Goal: Transaction & Acquisition: Purchase product/service

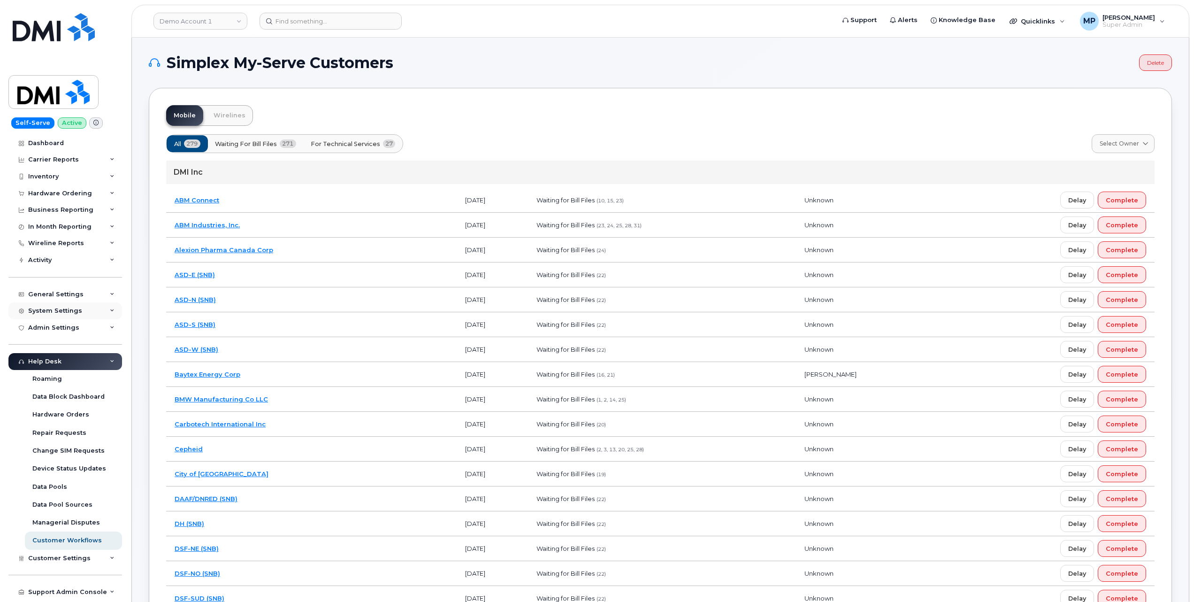
click at [41, 310] on div "System Settings" at bounding box center [55, 311] width 54 height 8
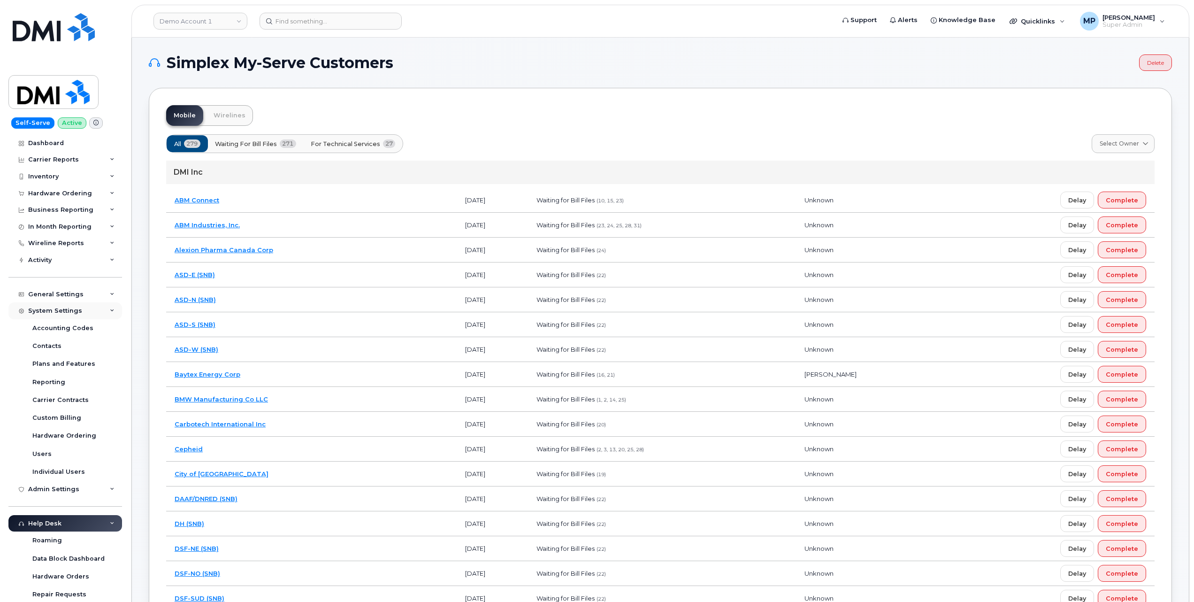
click at [41, 308] on div "System Settings" at bounding box center [55, 311] width 54 height 8
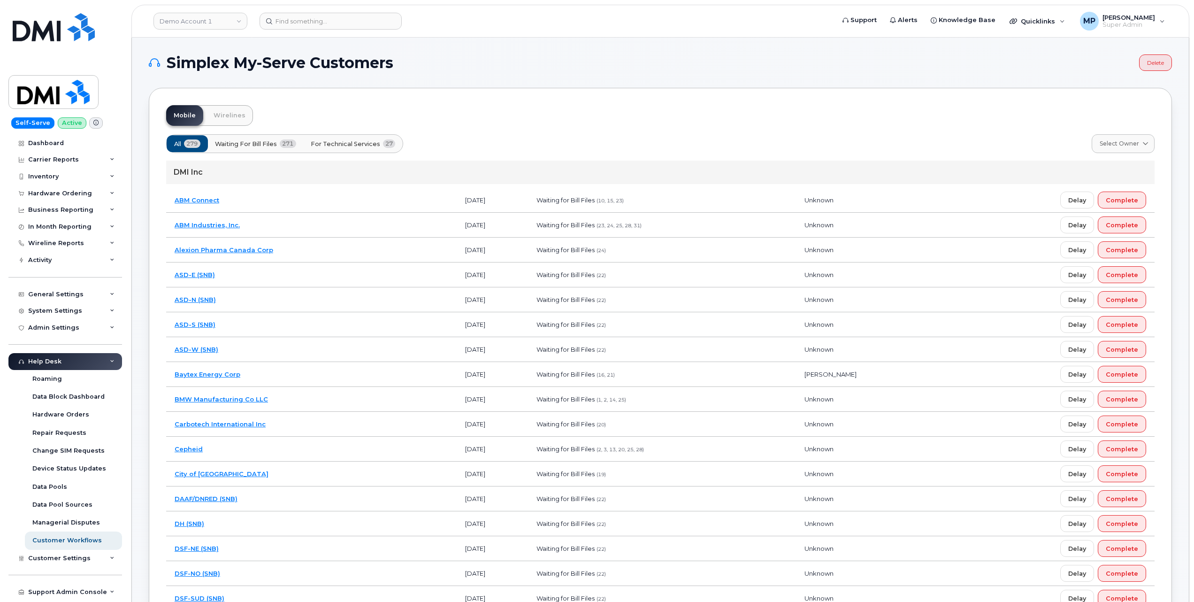
click at [44, 360] on div "Help Desk" at bounding box center [44, 362] width 33 height 8
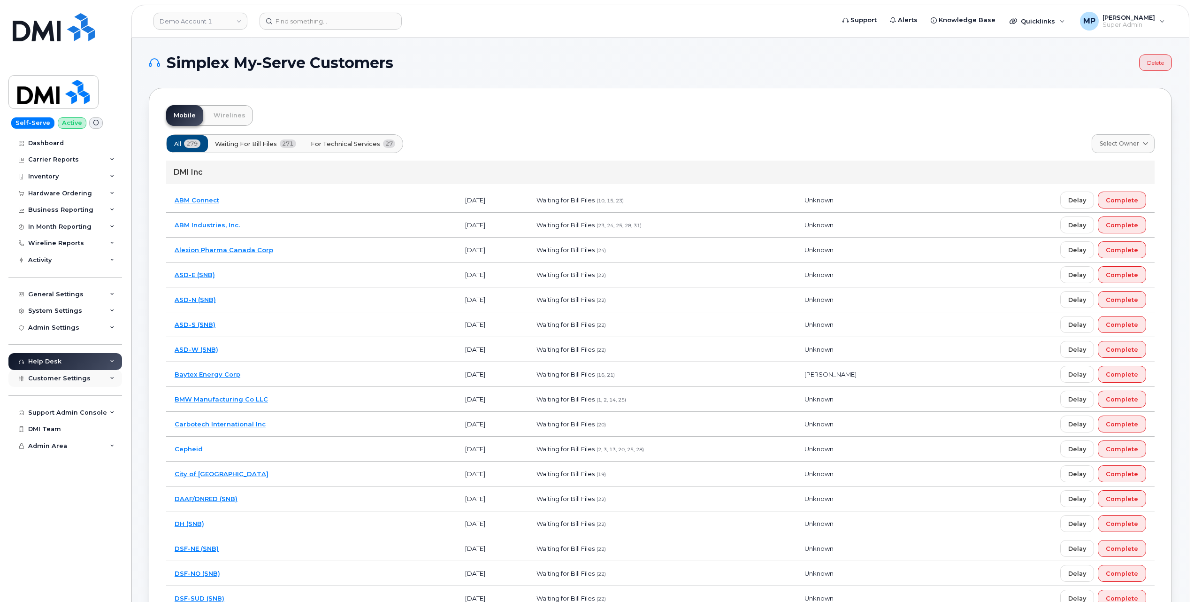
click at [47, 380] on span "Customer Settings" at bounding box center [59, 378] width 62 height 7
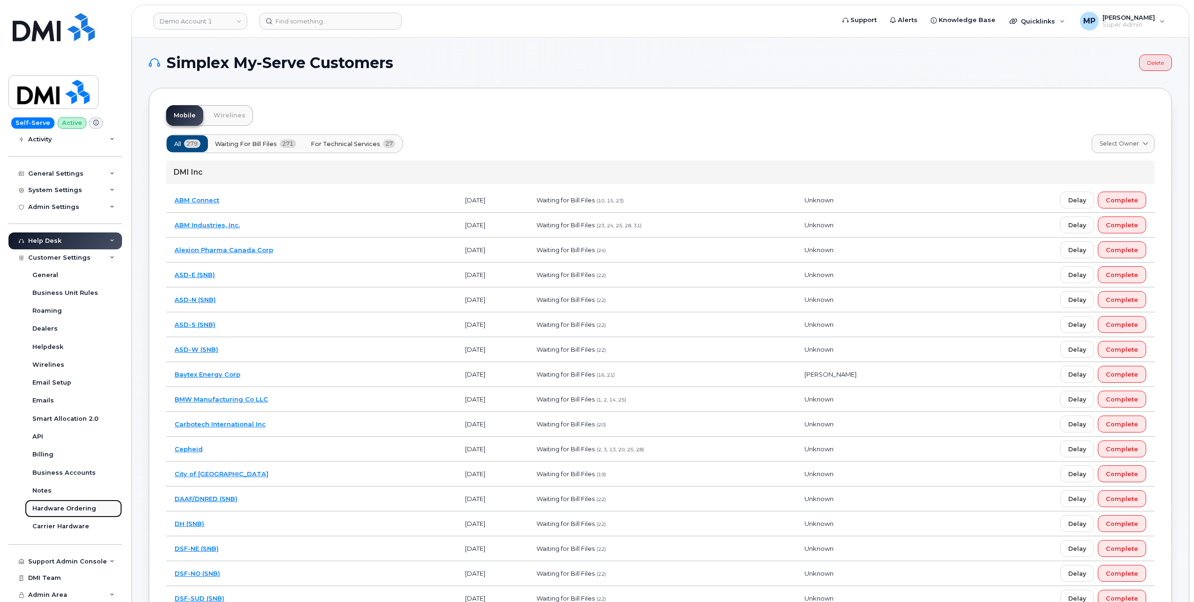
click at [44, 510] on div "Hardware Ordering" at bounding box center [64, 508] width 64 height 8
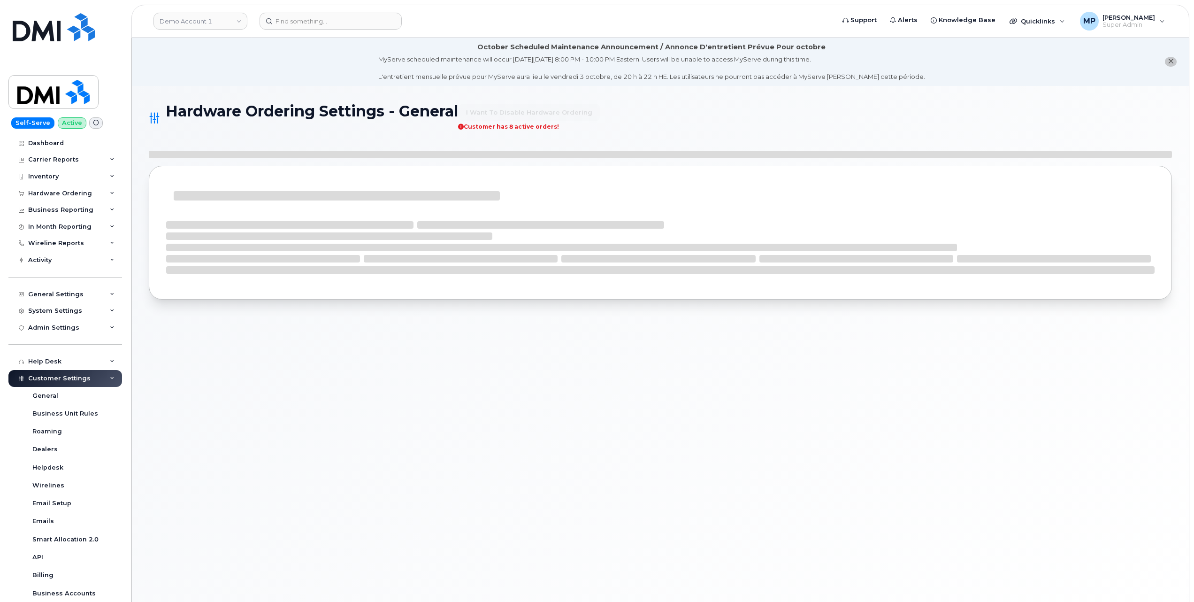
select select "admins"
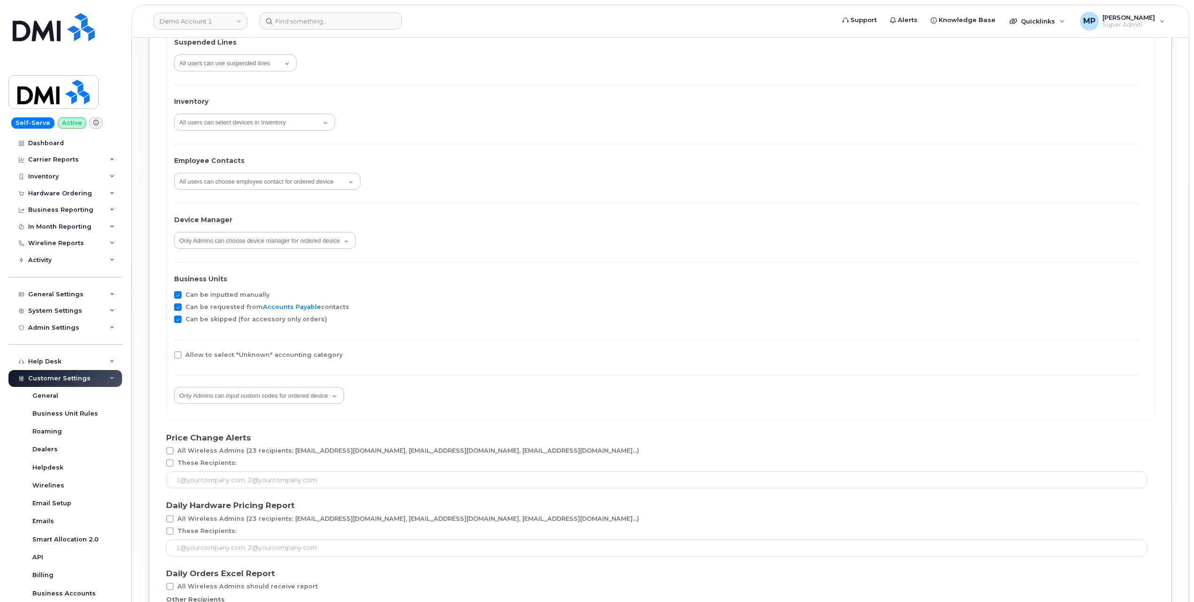
scroll to position [1345, 0]
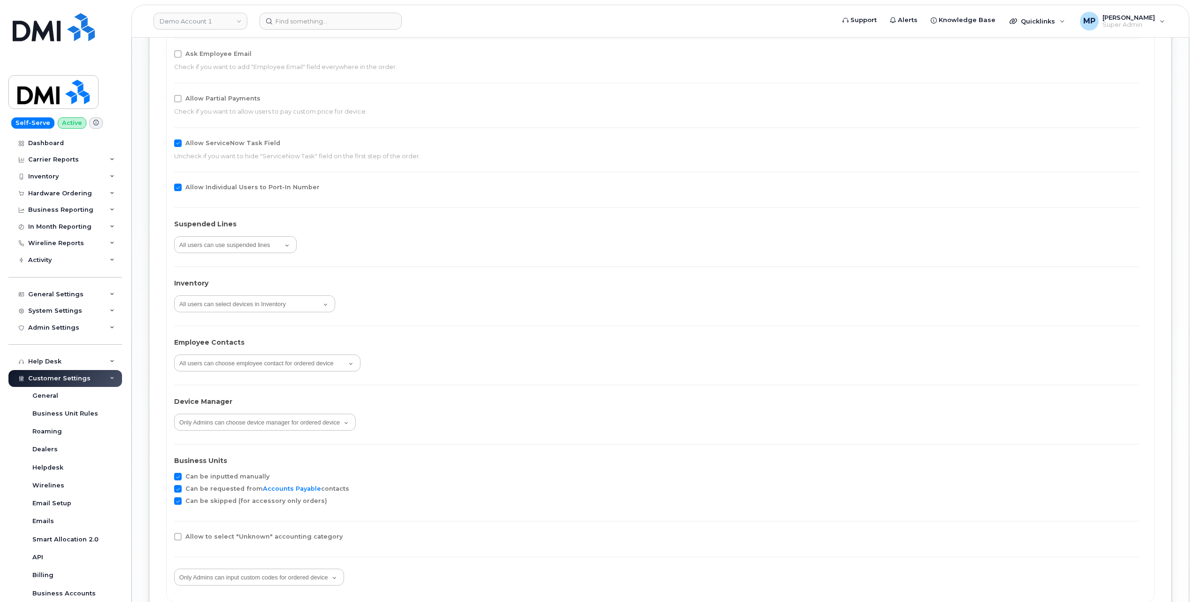
click at [177, 475] on span at bounding box center [178, 477] width 8 height 8
click at [168, 475] on input "Can be inputted manually" at bounding box center [165, 475] width 5 height 5
checkbox input "false"
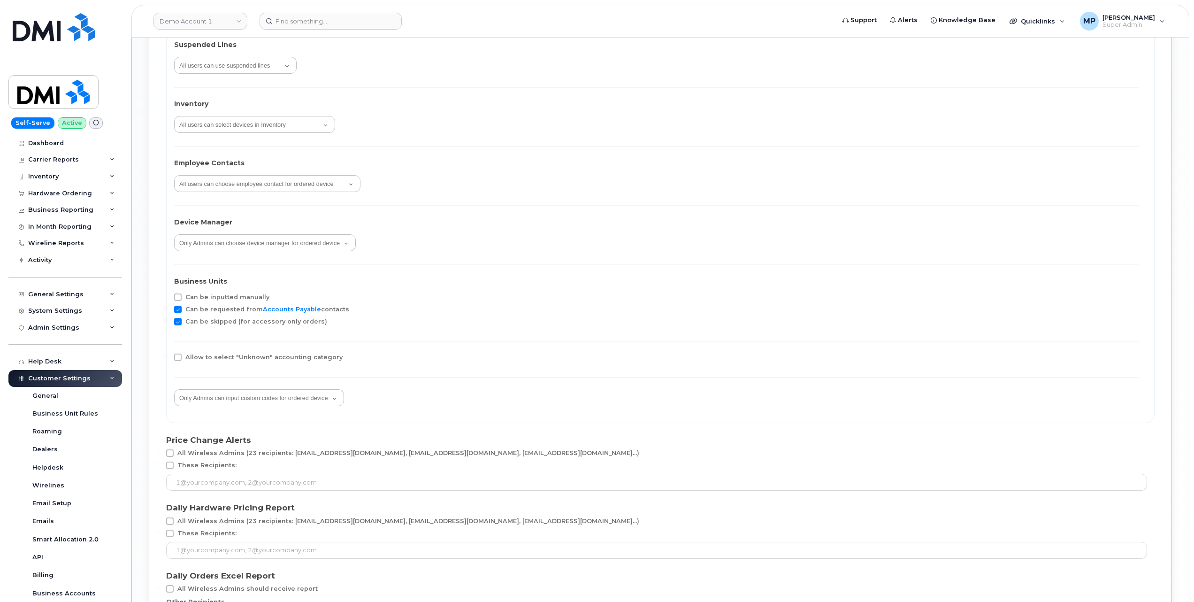
scroll to position [1658, 0]
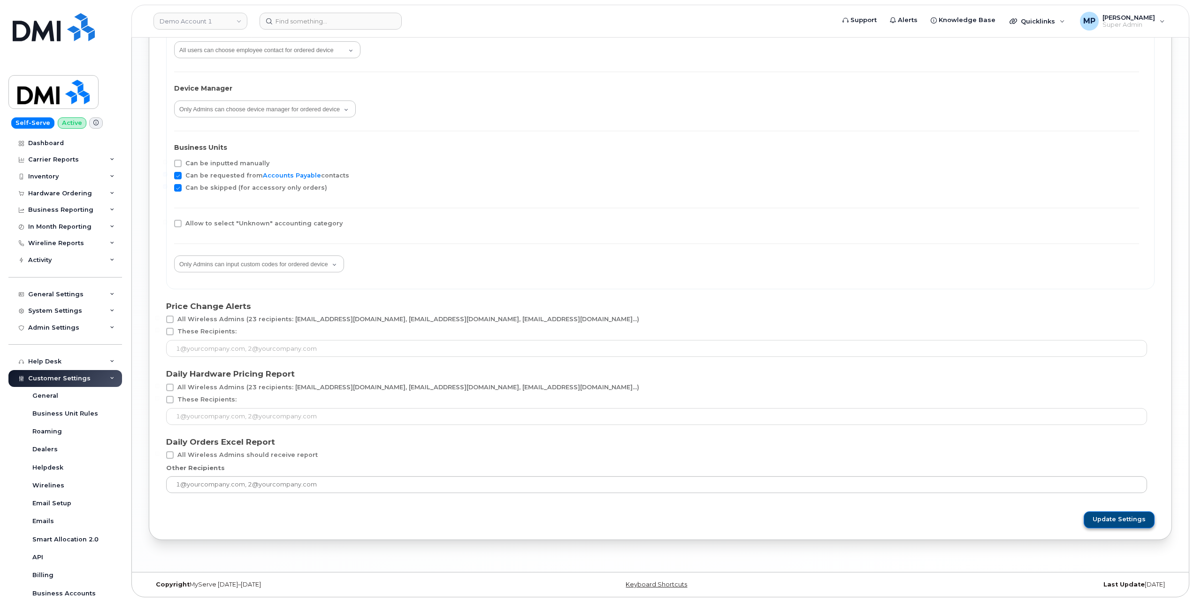
click at [1117, 522] on span "Update Settings" at bounding box center [1119, 519] width 53 height 8
click at [1179, 14] on icon at bounding box center [1181, 15] width 6 height 6
drag, startPoint x: 1049, startPoint y: 20, endPoint x: 1041, endPoint y: 26, distance: 10.3
click at [1047, 21] on span "Quicklinks" at bounding box center [1038, 21] width 34 height 8
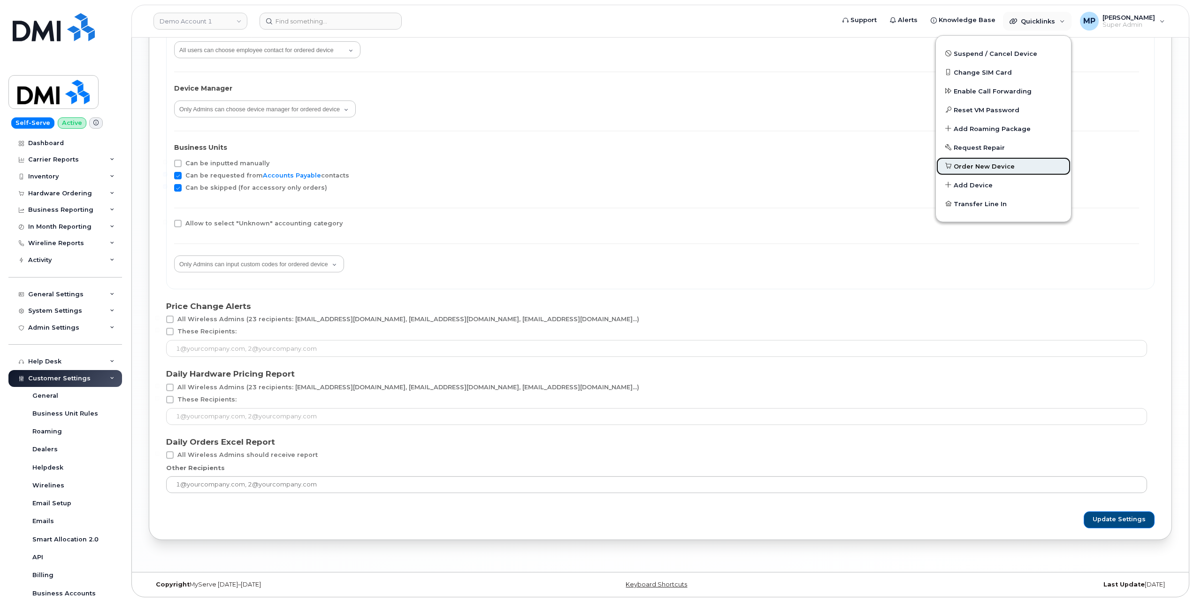
click at [971, 162] on span "Order New Device" at bounding box center [984, 166] width 61 height 9
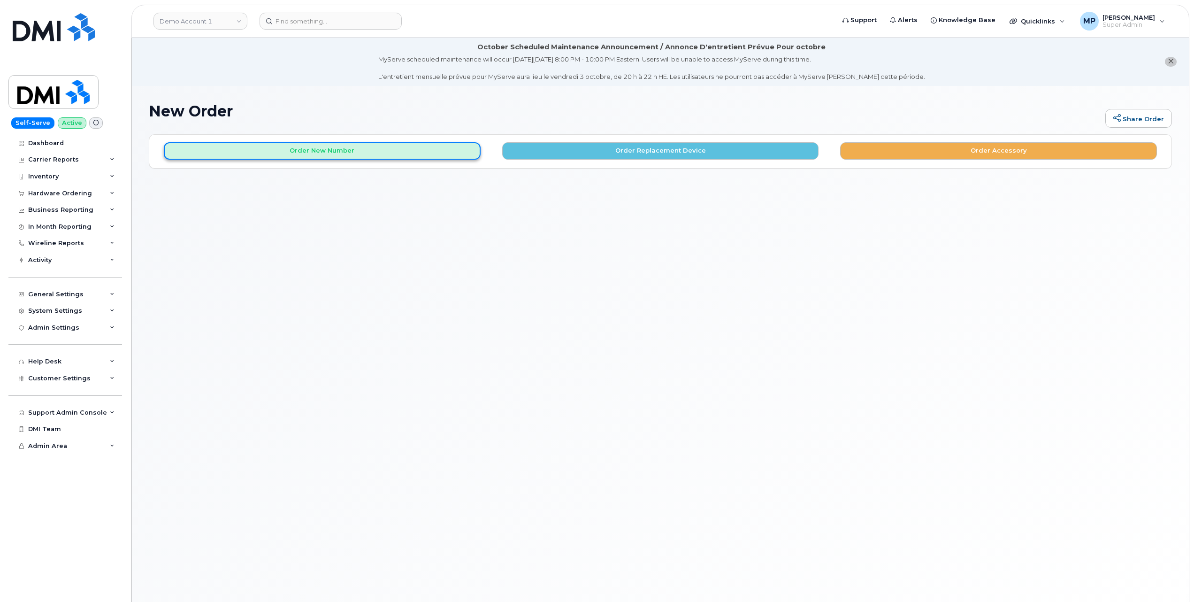
click at [273, 151] on button "Order New Number" at bounding box center [322, 150] width 317 height 17
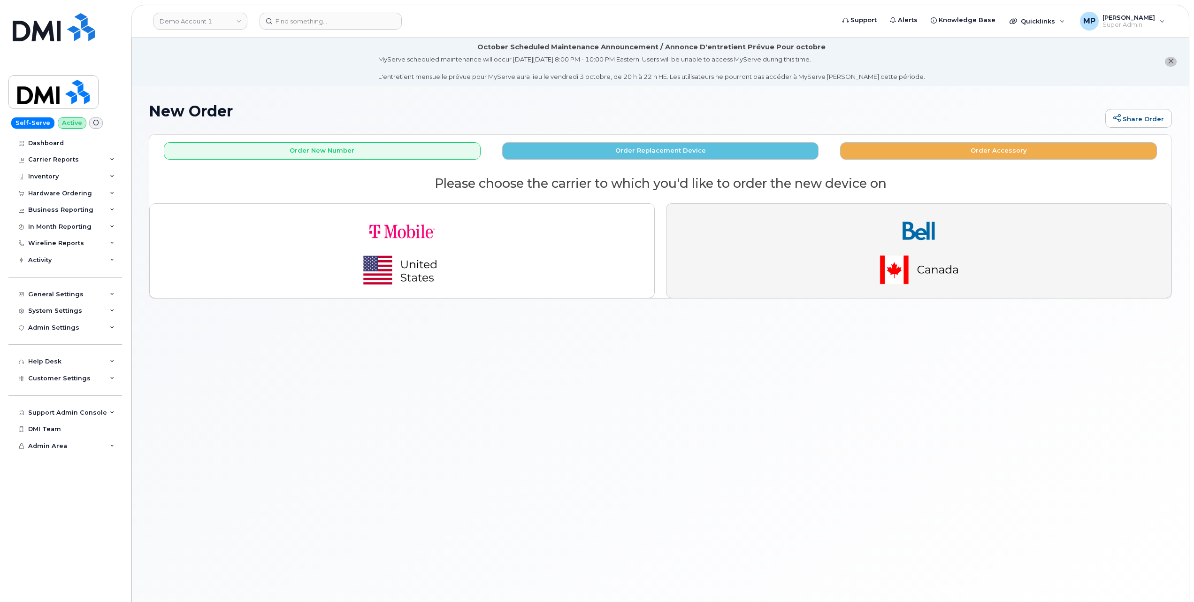
click at [928, 236] on img "button" at bounding box center [918, 250] width 131 height 79
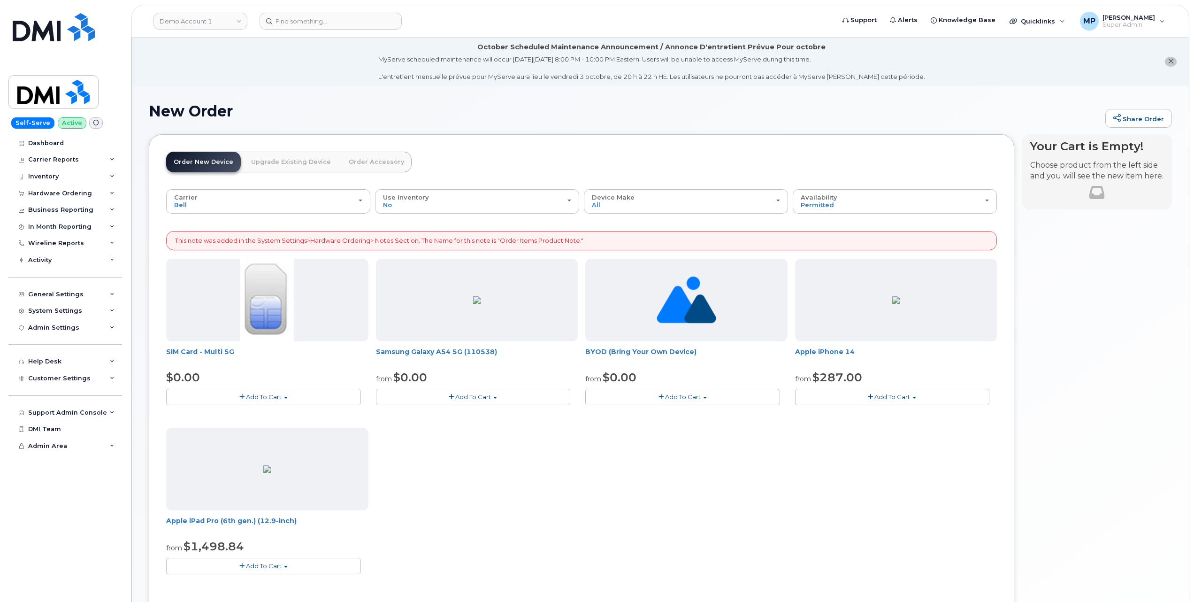
click at [459, 404] on button "Add To Cart" at bounding box center [473, 397] width 195 height 16
click at [452, 417] on link "$0.00 - 3-year activation (128GB model)" at bounding box center [451, 414] width 147 height 12
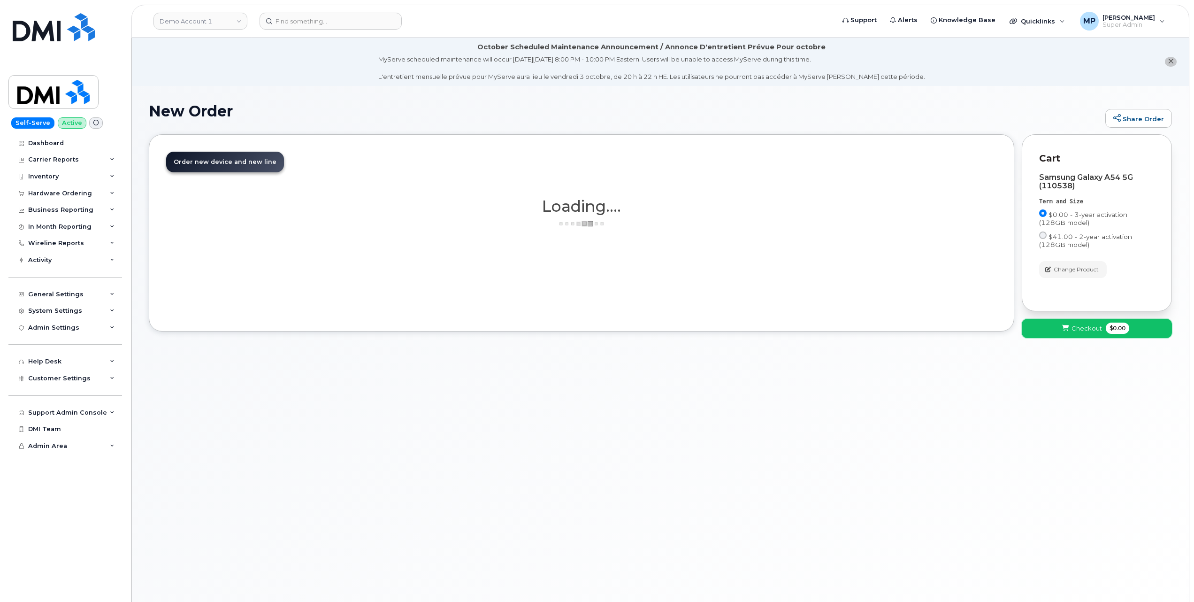
click at [1087, 330] on span "Checkout" at bounding box center [1087, 328] width 31 height 9
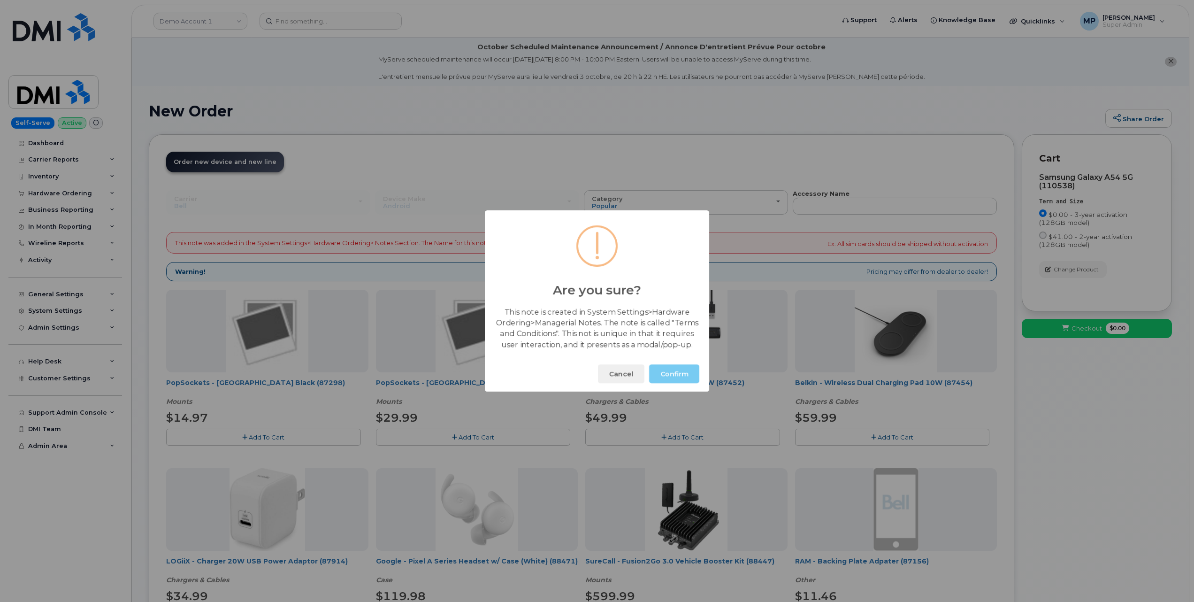
click at [679, 370] on button "Confirm" at bounding box center [674, 373] width 50 height 19
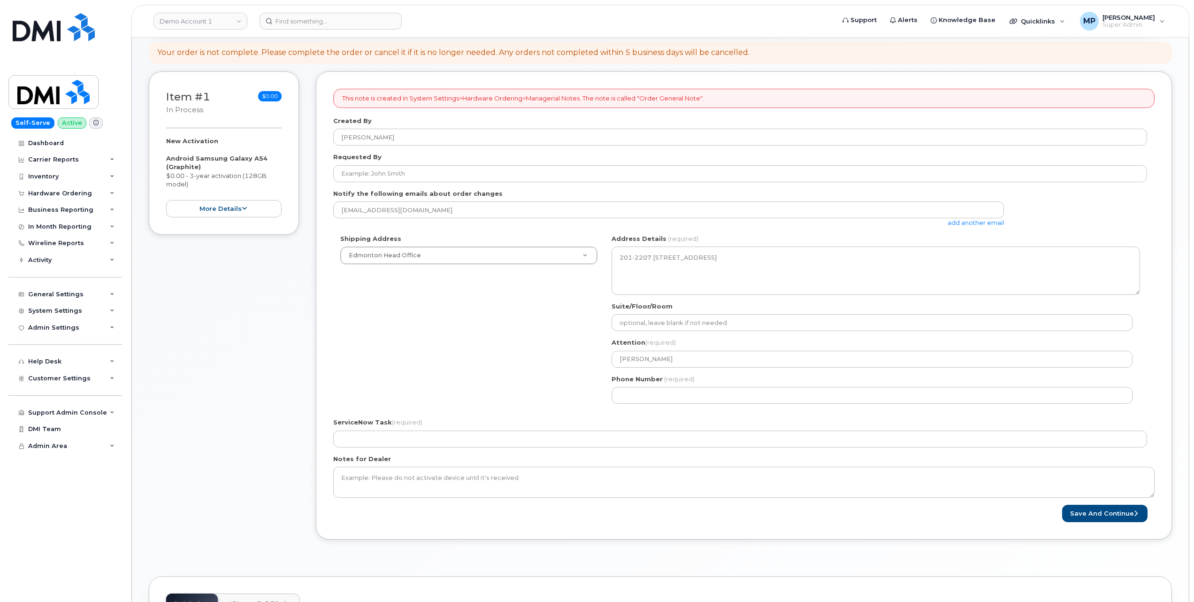
scroll to position [125, 0]
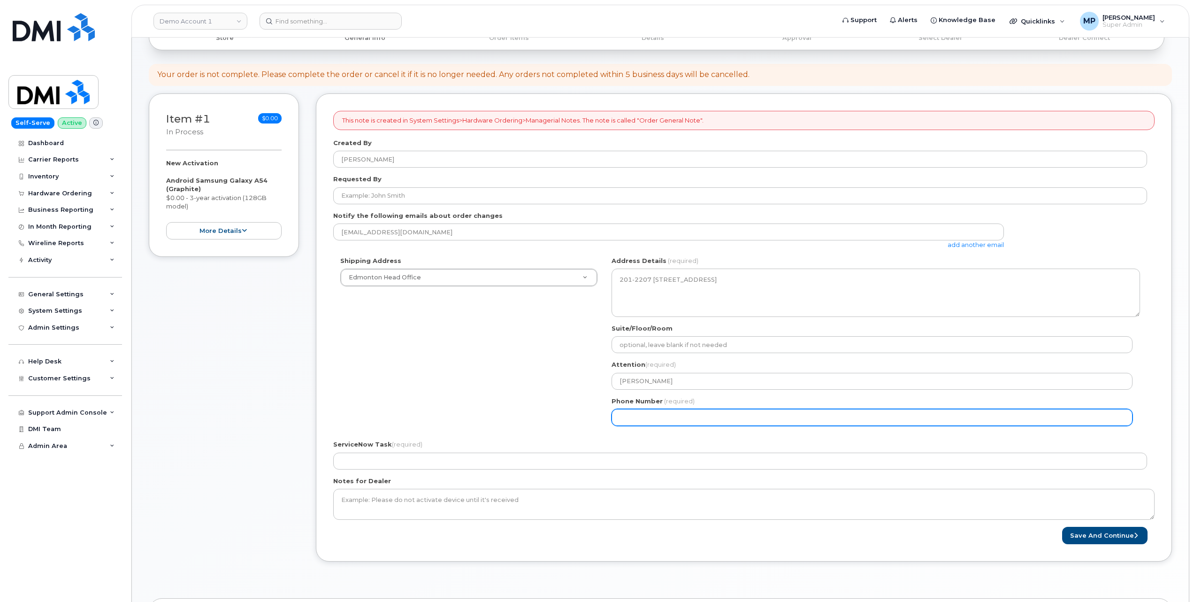
click at [644, 417] on input "Phone Number" at bounding box center [872, 417] width 521 height 17
select select
type input "513321654"
select select
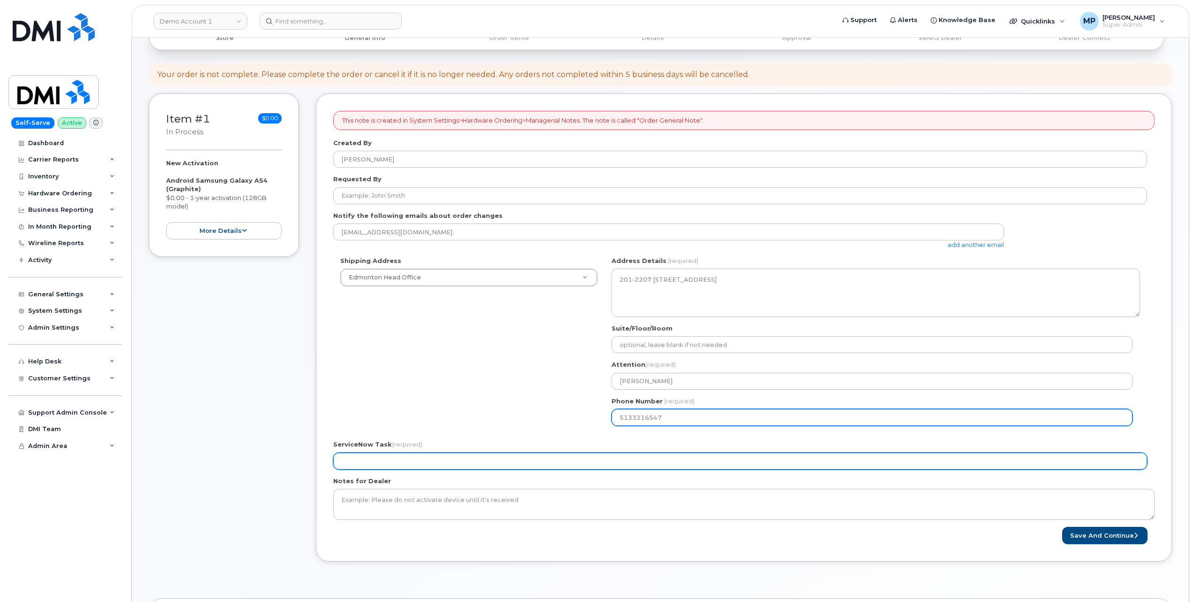
type input "5133216547"
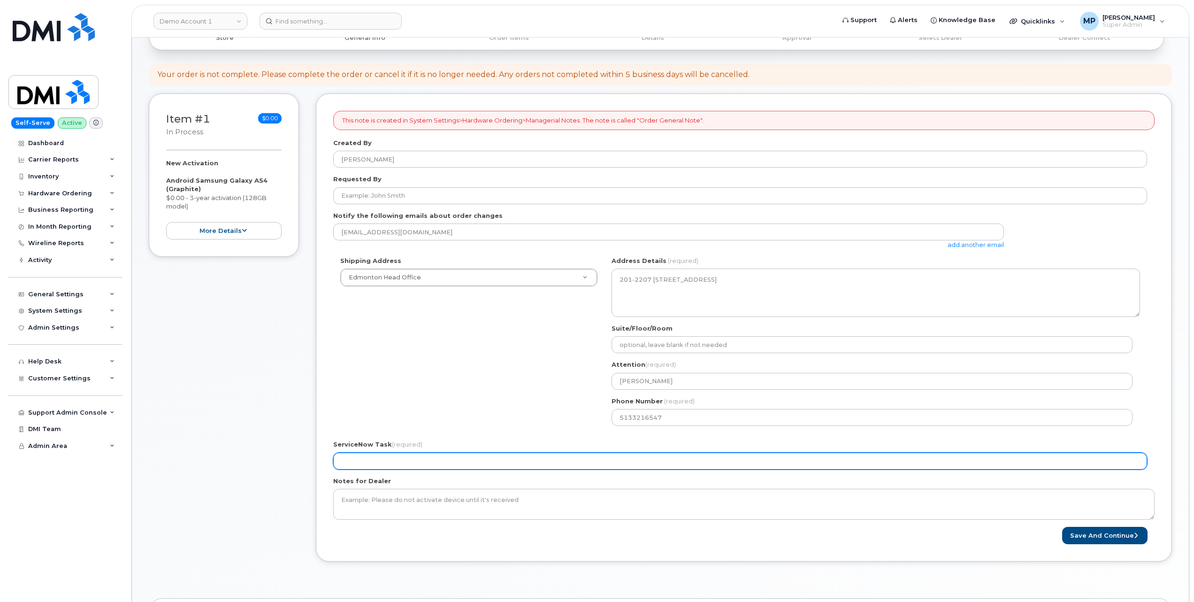
drag, startPoint x: 447, startPoint y: 469, endPoint x: 453, endPoint y: 468, distance: 6.6
click at [449, 469] on input "ServiceNow Task (required)" at bounding box center [740, 460] width 814 height 17
type input "6541651"
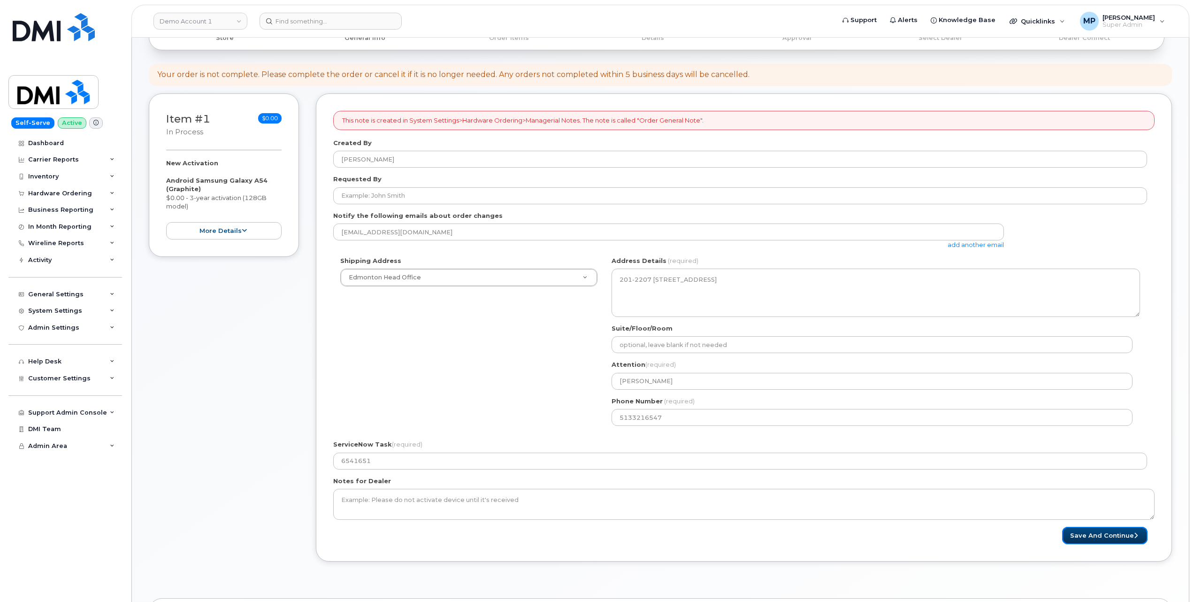
drag, startPoint x: 1106, startPoint y: 532, endPoint x: 1090, endPoint y: 555, distance: 27.6
click at [1106, 533] on button "Save and Continue" at bounding box center [1104, 535] width 85 height 17
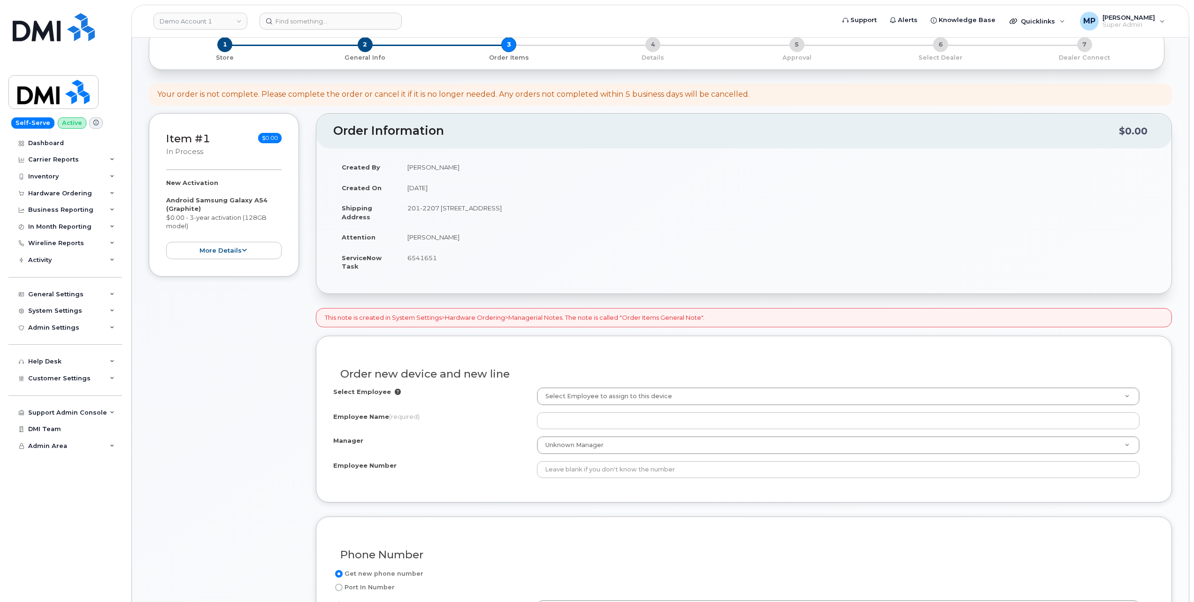
scroll to position [188, 0]
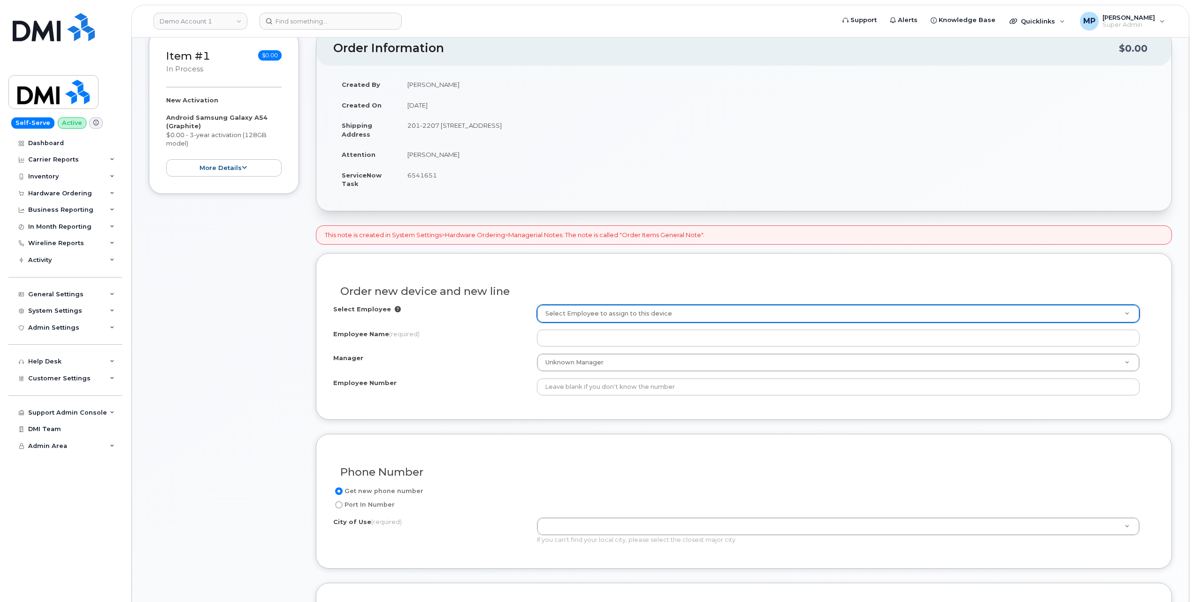
drag, startPoint x: 417, startPoint y: 347, endPoint x: 423, endPoint y: 344, distance: 7.2
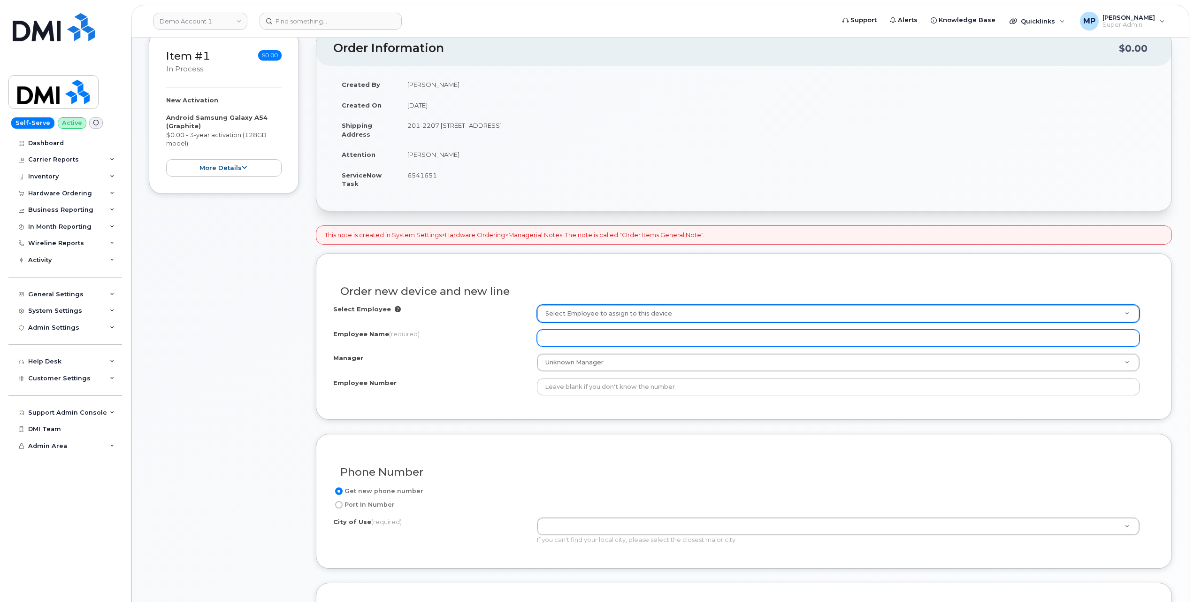
click at [562, 339] on input "Employee Name (required)" at bounding box center [838, 337] width 603 height 17
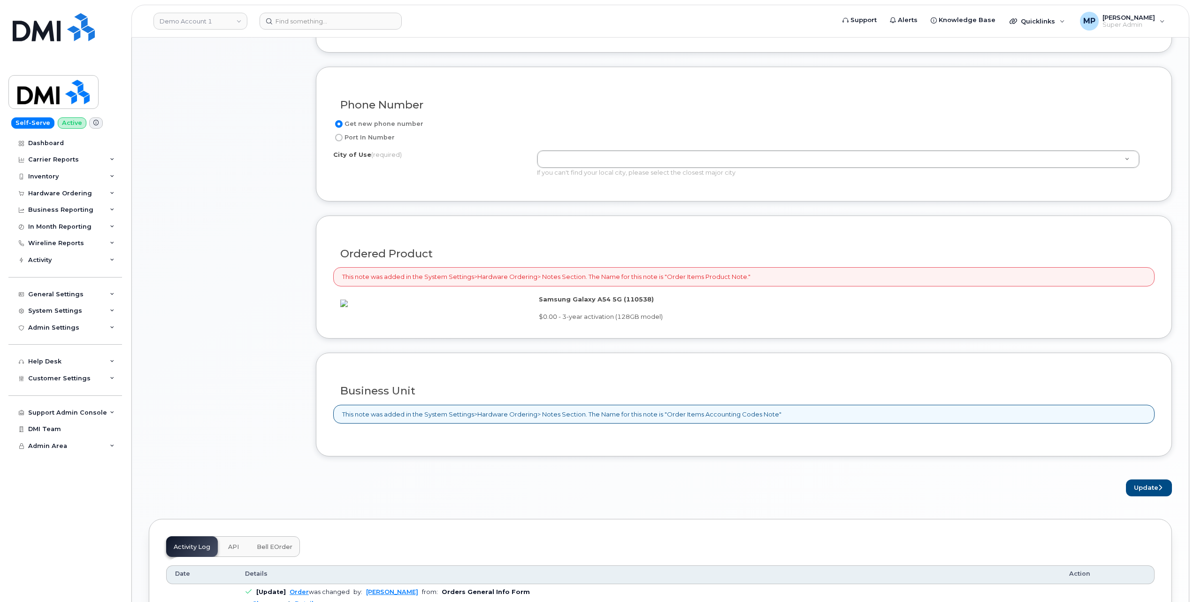
scroll to position [563, 0]
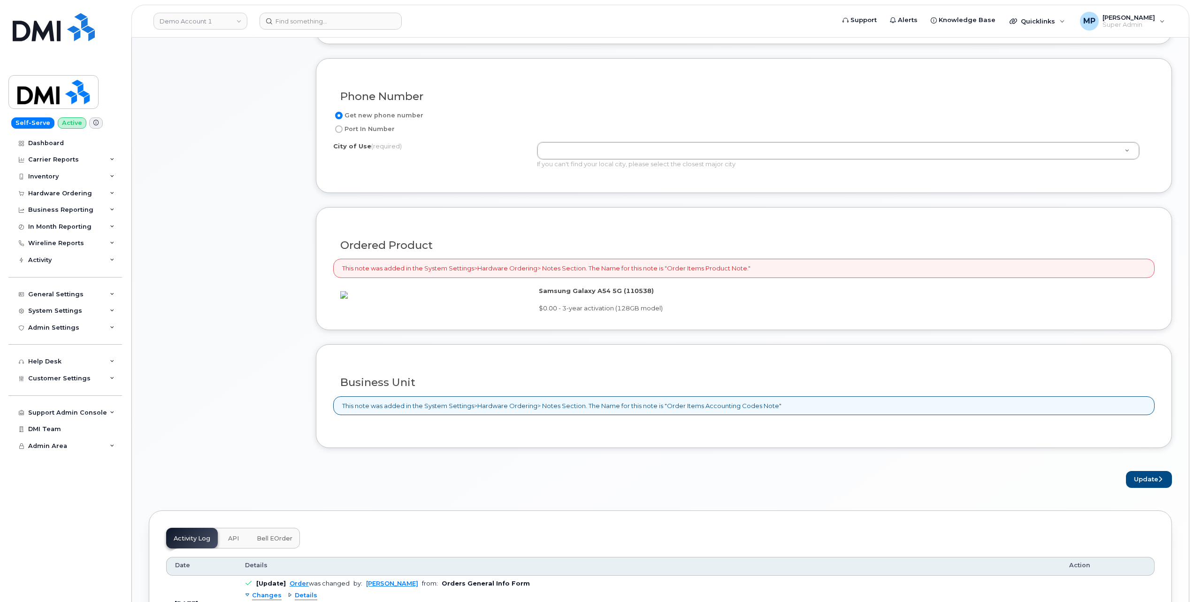
type input "tester"
drag, startPoint x: 449, startPoint y: 453, endPoint x: 436, endPoint y: 453, distance: 13.1
click at [449, 448] on div "Business Unit This note was added in the System Settings>Hardware Ordering> Not…" at bounding box center [744, 396] width 856 height 104
click at [825, 415] on div "This note was added in the System Settings>Hardware Ordering> Notes Section. Th…" at bounding box center [743, 405] width 821 height 19
click at [64, 311] on div "System Settings" at bounding box center [55, 311] width 54 height 8
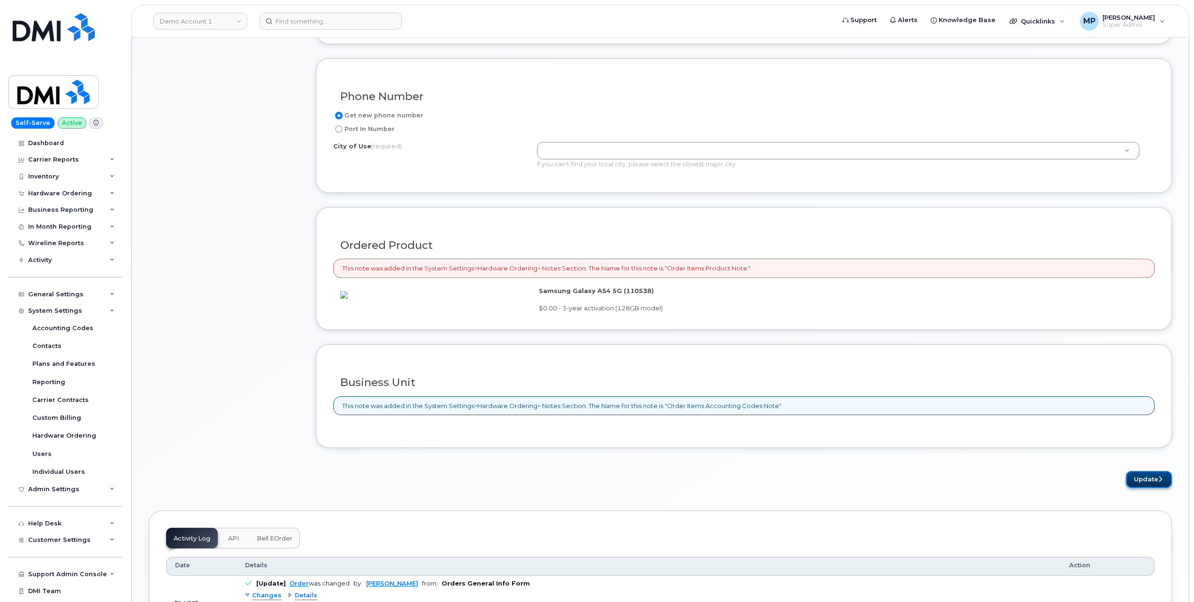
click at [1152, 488] on button "Update" at bounding box center [1149, 479] width 46 height 17
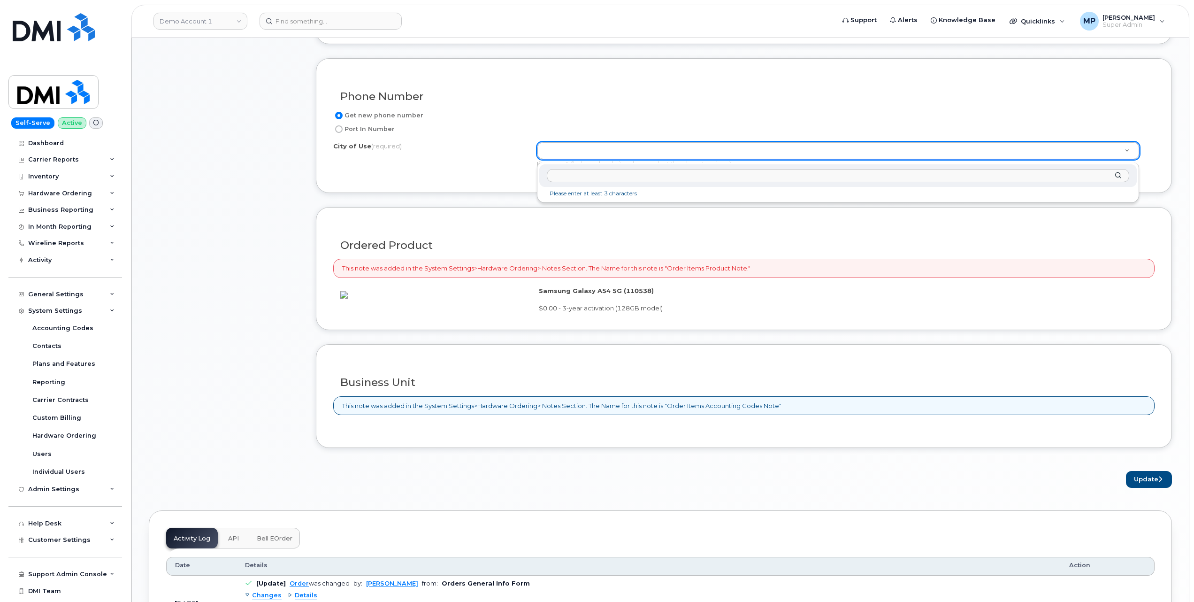
scroll to position [500, 0]
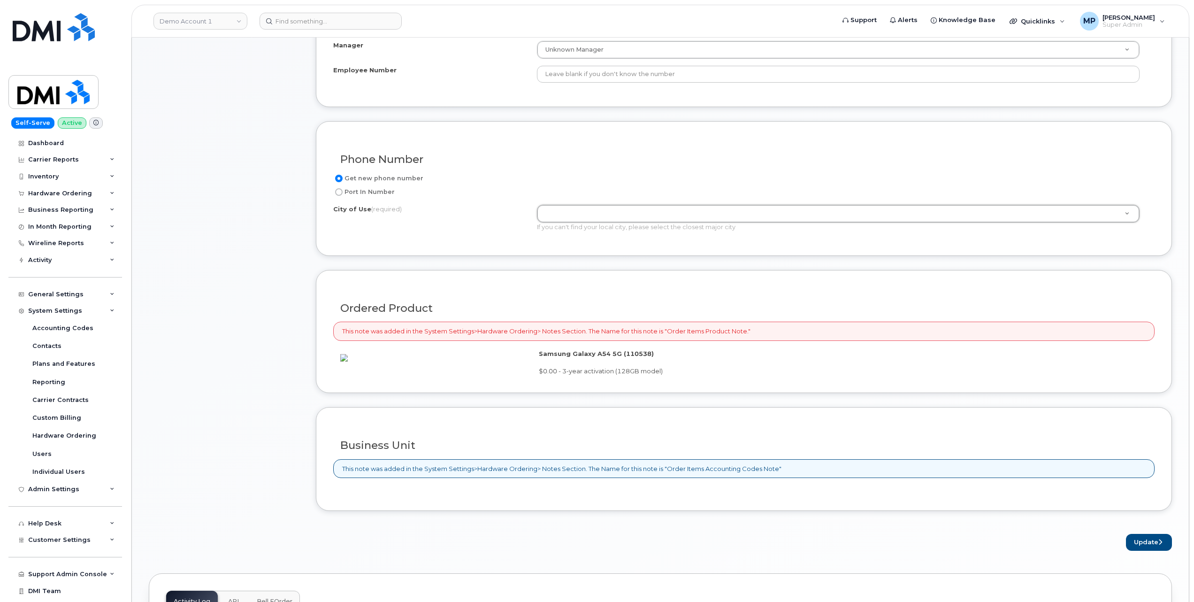
drag, startPoint x: 616, startPoint y: 217, endPoint x: 616, endPoint y: 211, distance: 6.1
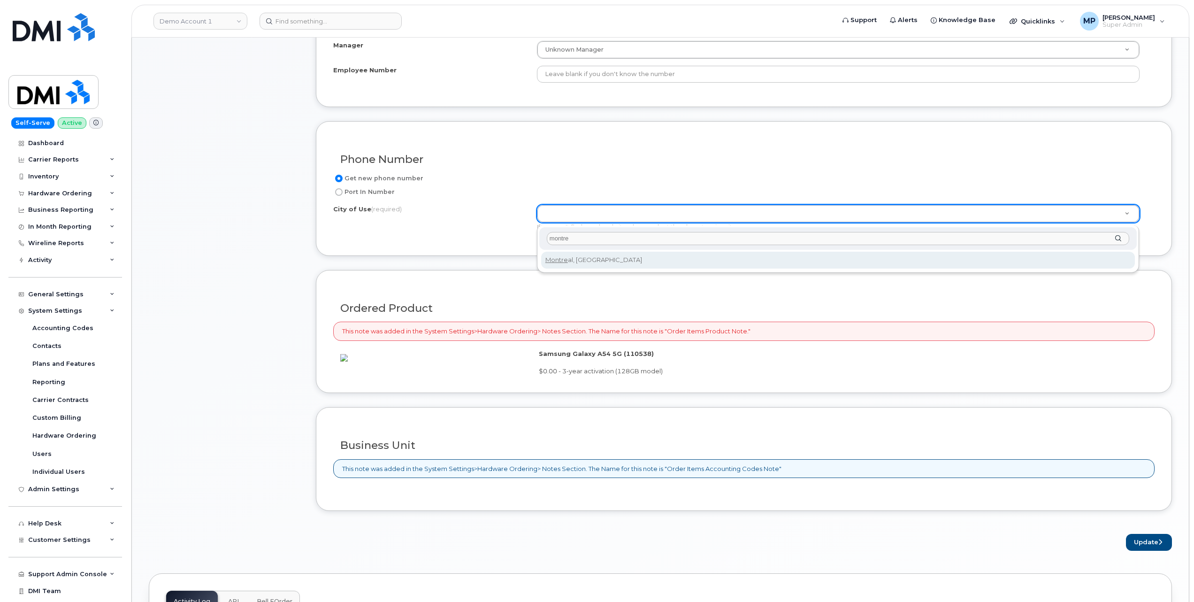
type input "montre"
type input "7229"
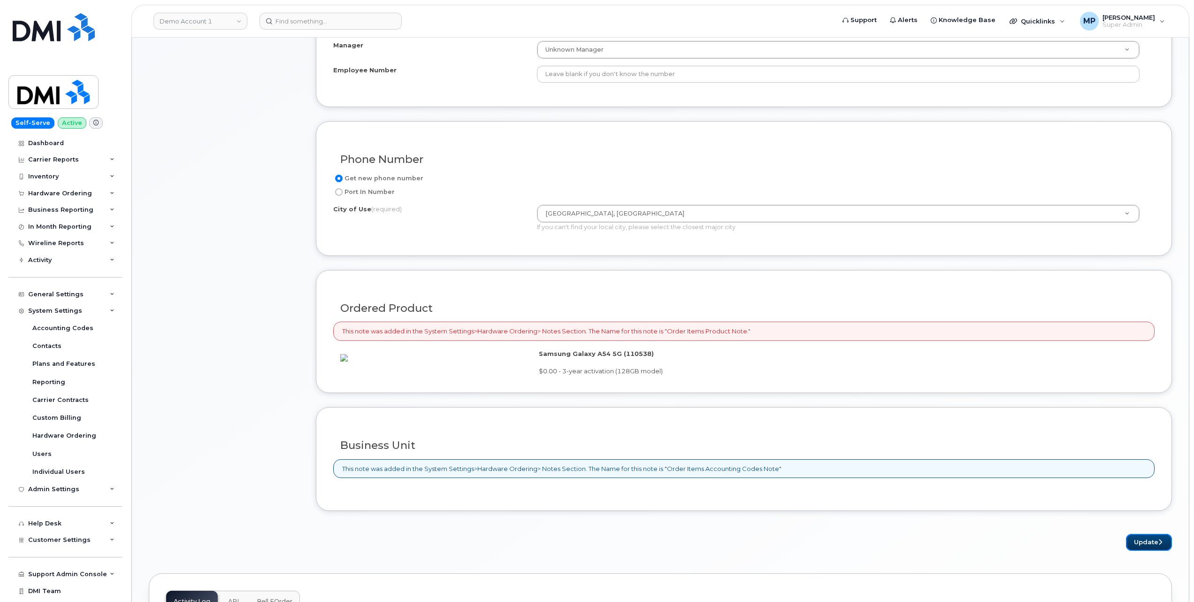
drag, startPoint x: 1140, startPoint y: 576, endPoint x: 1121, endPoint y: 551, distance: 31.9
click at [1140, 551] on button "Update" at bounding box center [1149, 542] width 46 height 17
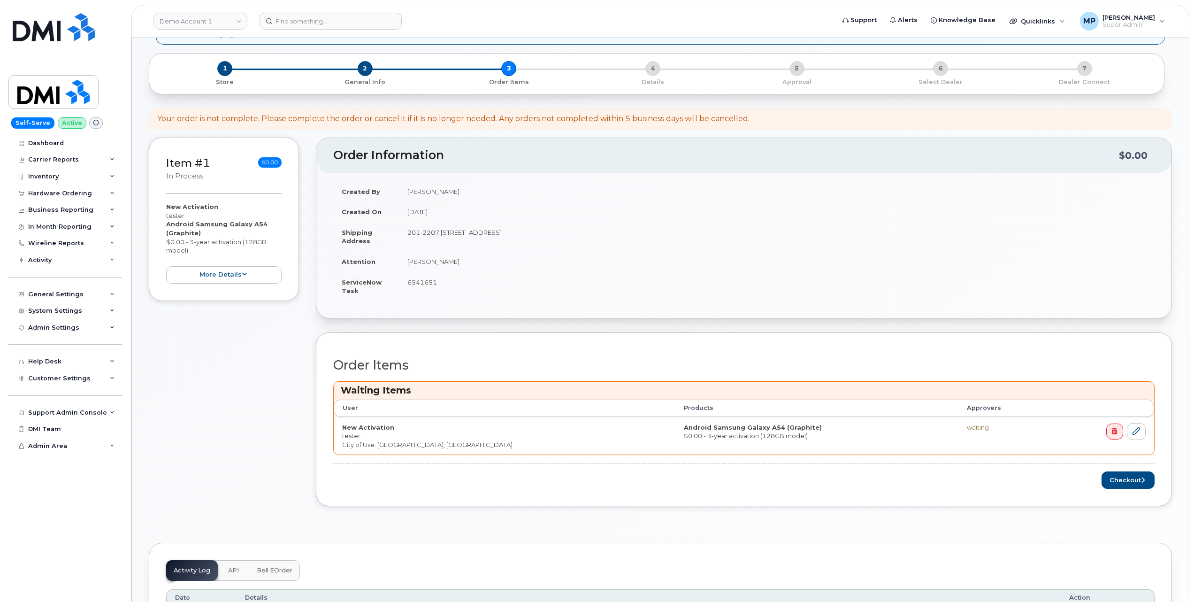
scroll to position [125, 0]
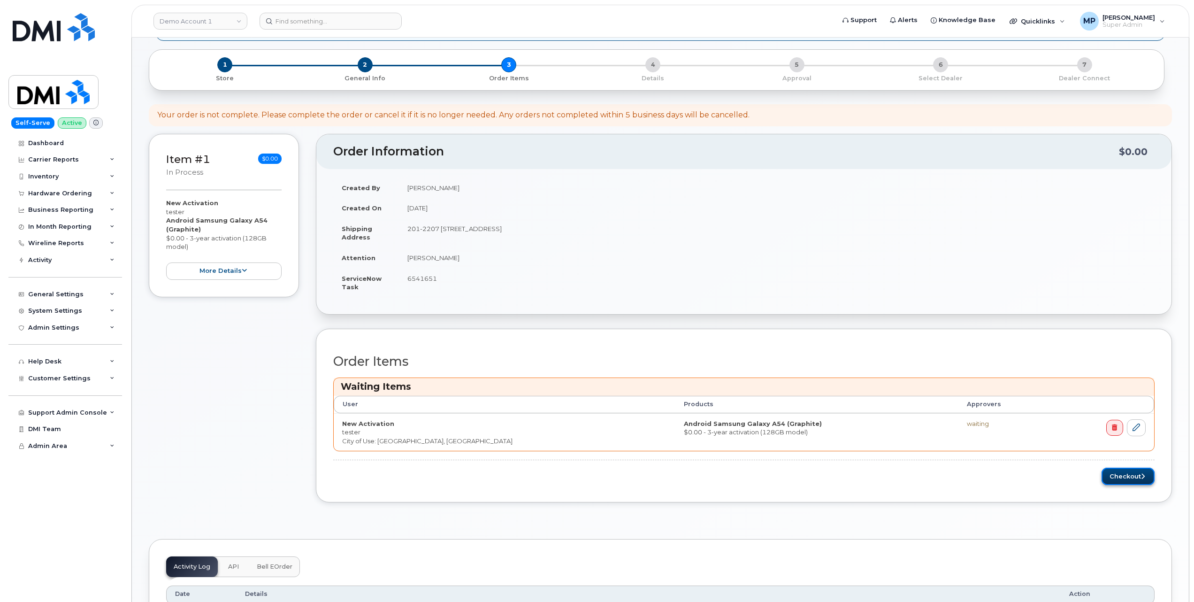
click at [1124, 474] on button "Checkout" at bounding box center [1128, 475] width 53 height 17
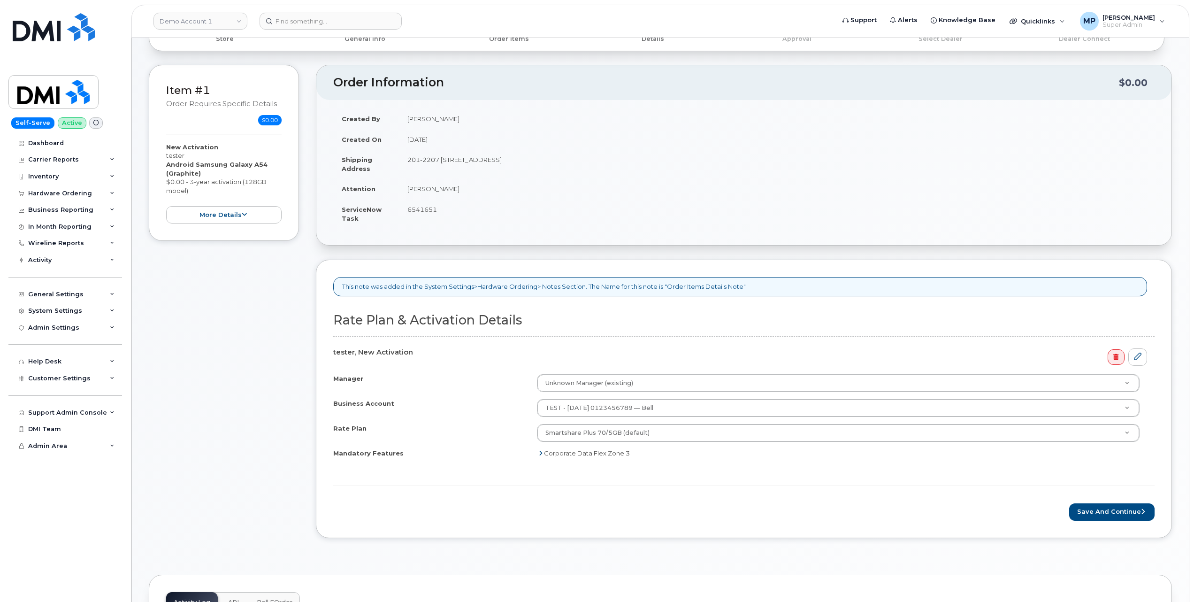
scroll to position [125, 0]
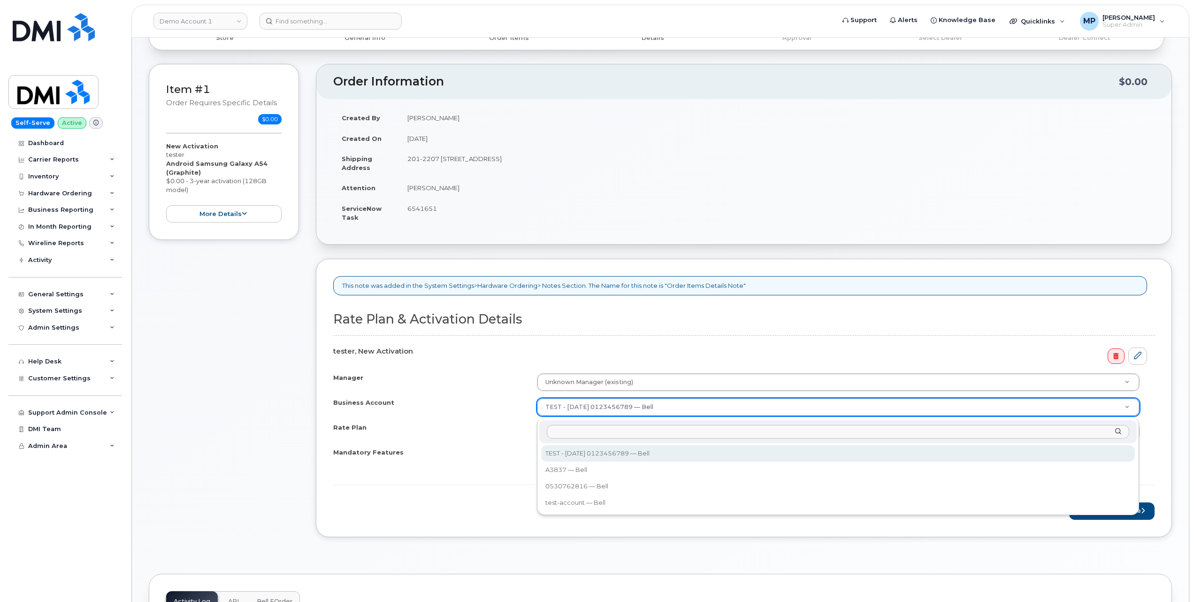
click at [627, 436] on input "Business Account" at bounding box center [838, 432] width 583 height 14
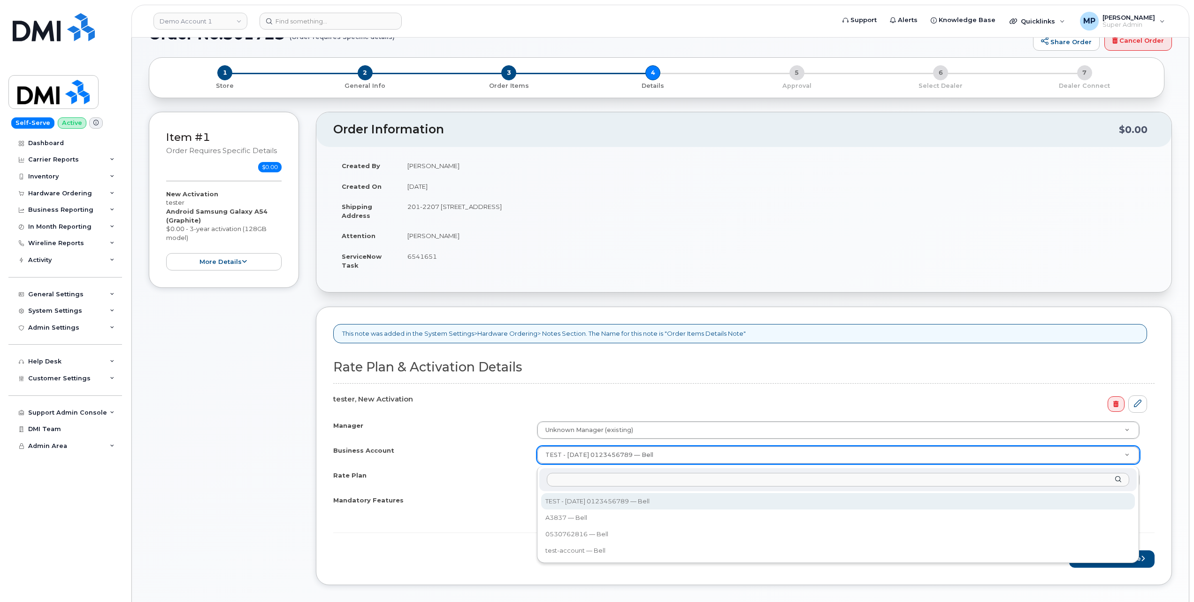
scroll to position [62, 0]
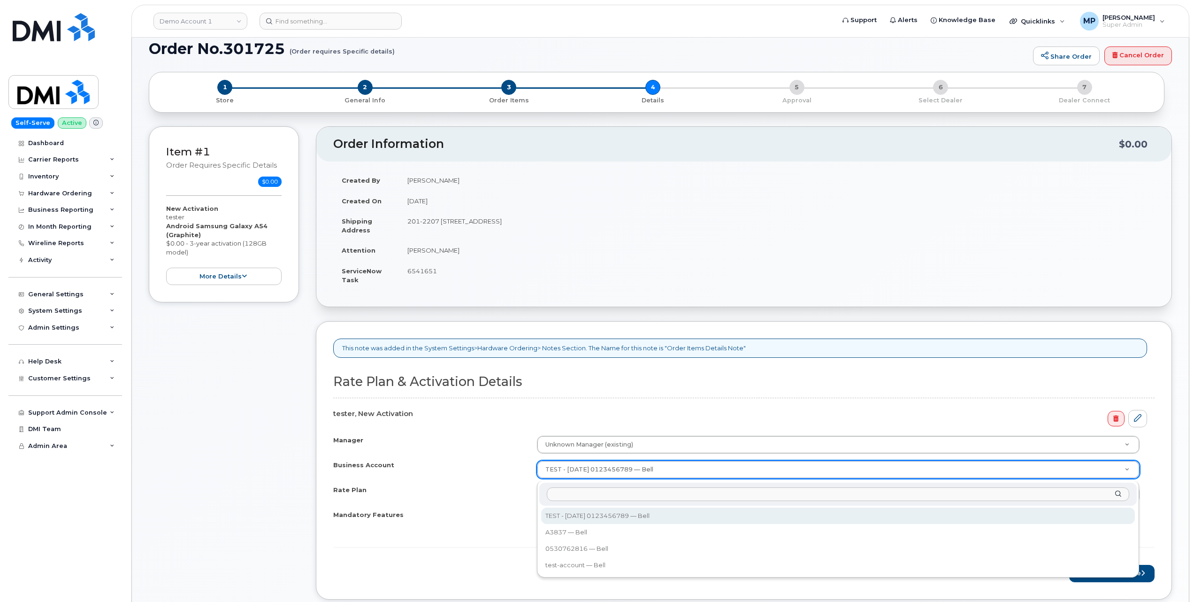
click at [572, 494] on input "Business Account" at bounding box center [838, 494] width 583 height 14
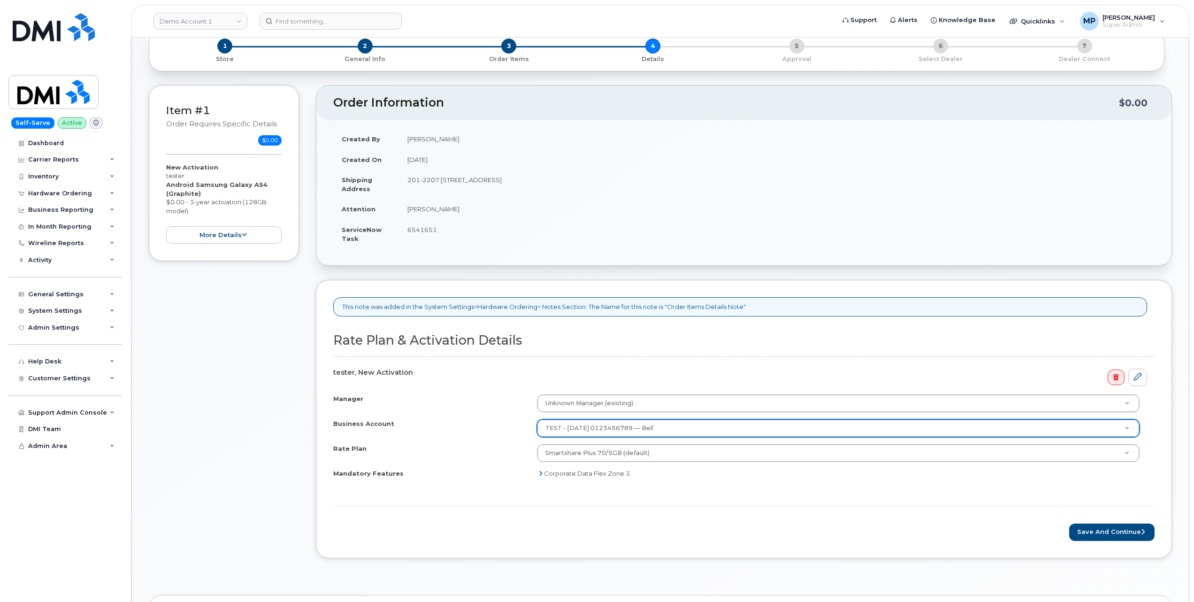
scroll to position [125, 0]
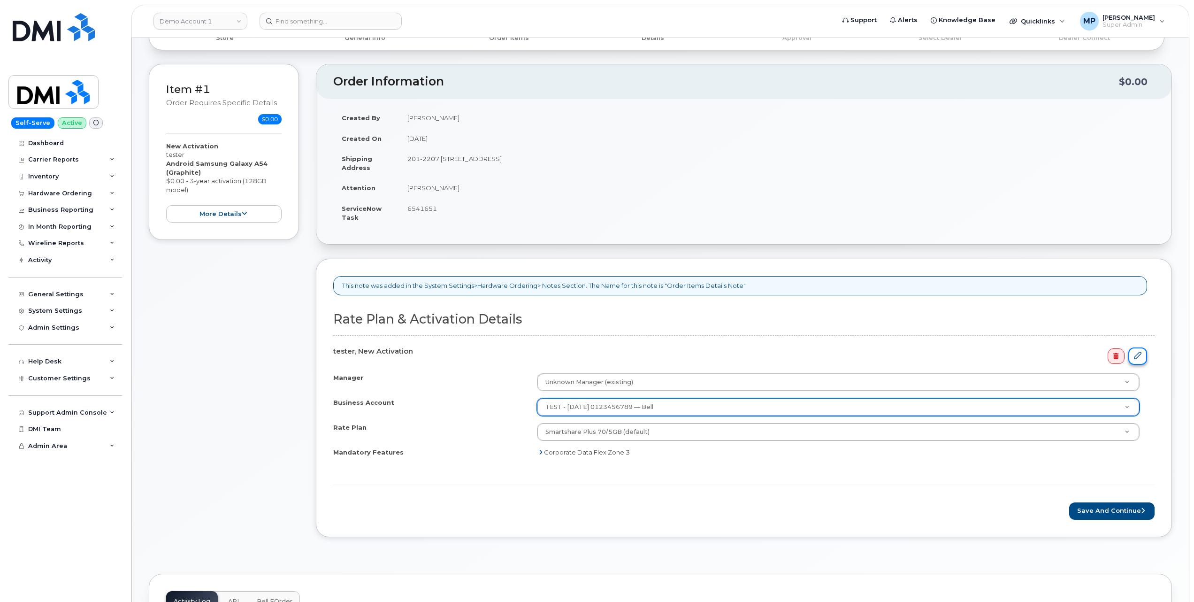
click at [1134, 359] on icon at bounding box center [1138, 356] width 8 height 8
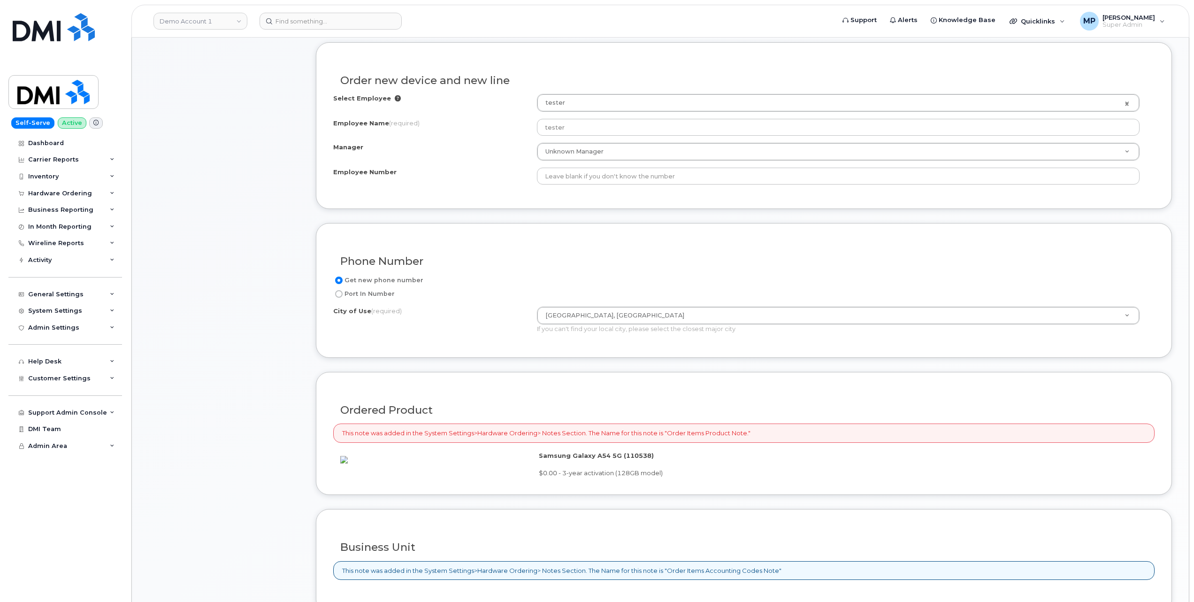
scroll to position [500, 0]
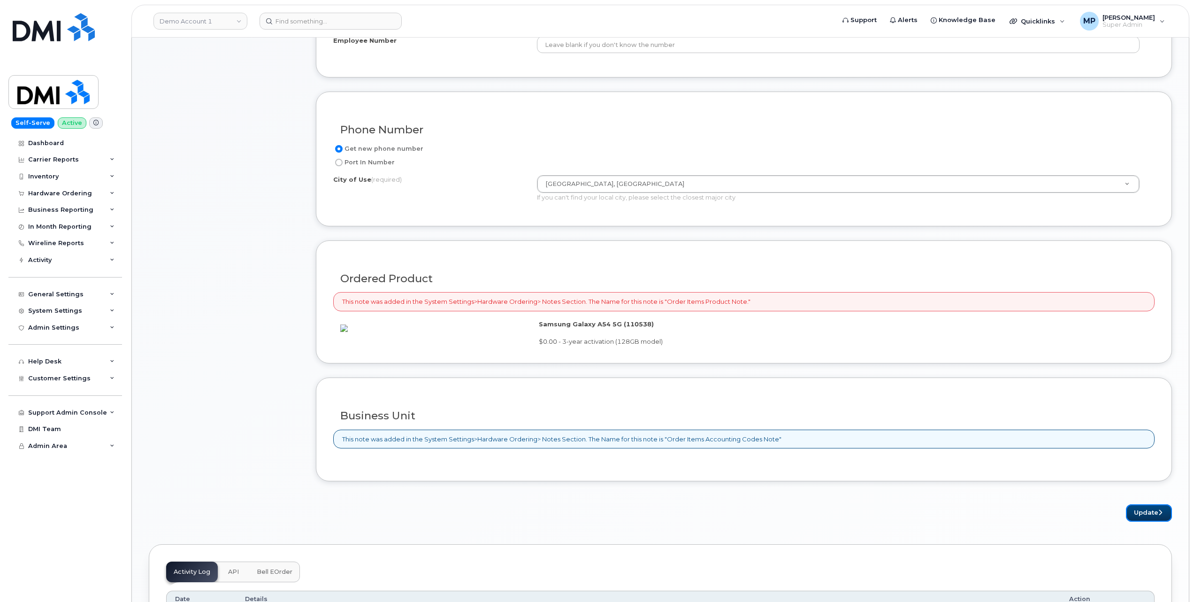
drag, startPoint x: 1150, startPoint y: 545, endPoint x: 1131, endPoint y: 534, distance: 22.5
click at [1148, 521] on button "Update" at bounding box center [1149, 512] width 46 height 17
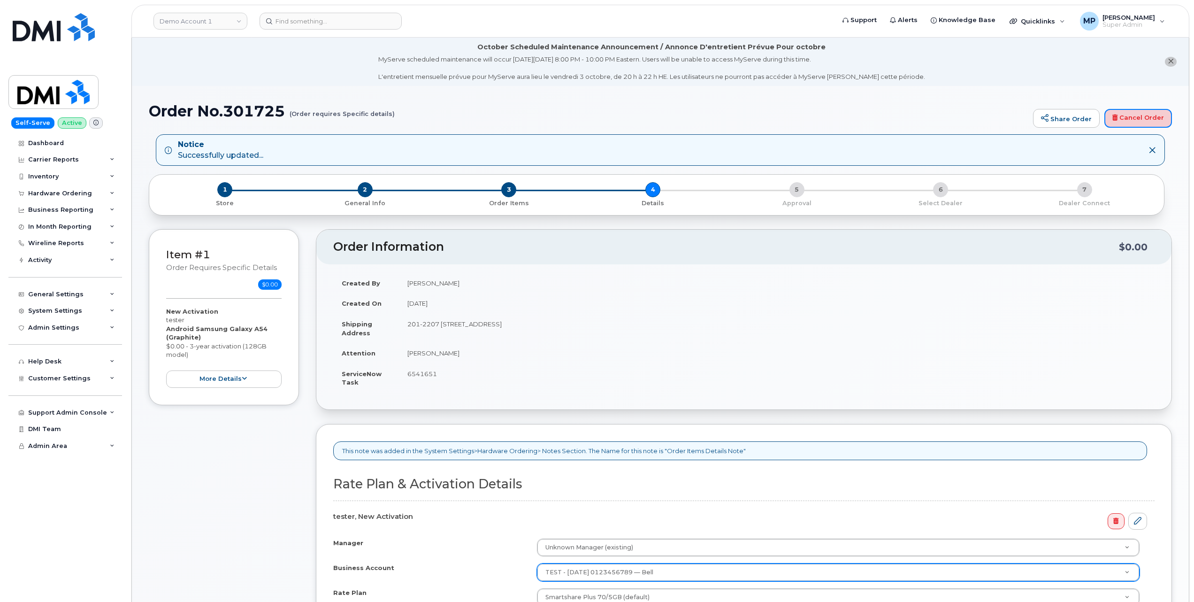
drag, startPoint x: 1123, startPoint y: 117, endPoint x: 648, endPoint y: 56, distance: 478.9
click at [1124, 117] on link "Cancel Order" at bounding box center [1138, 118] width 68 height 19
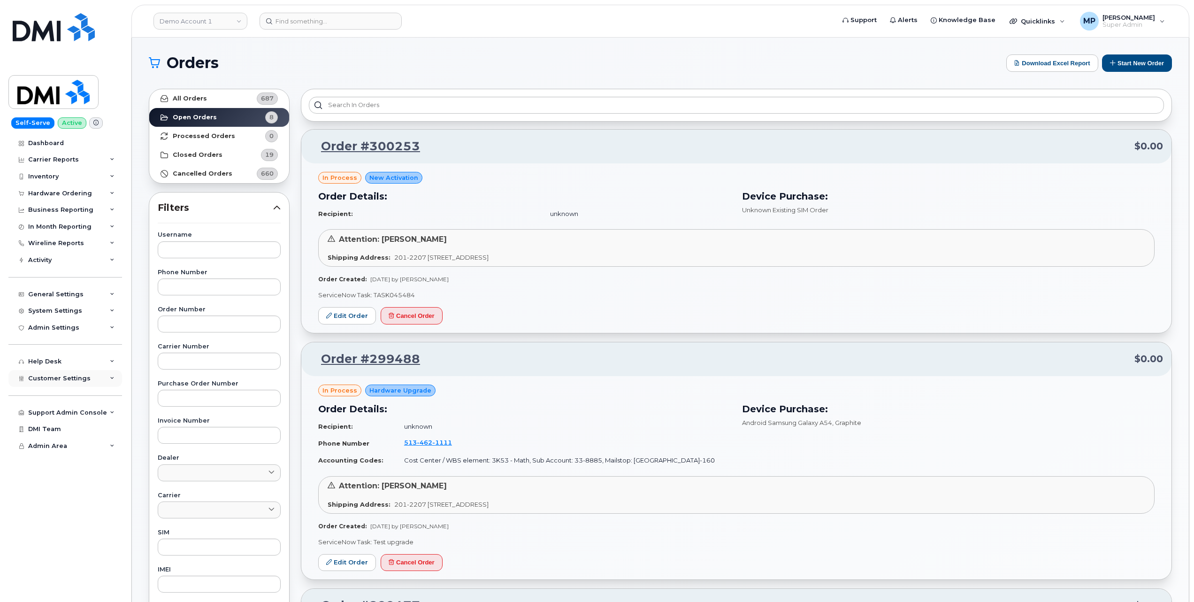
click at [38, 380] on span "Customer Settings" at bounding box center [59, 378] width 62 height 7
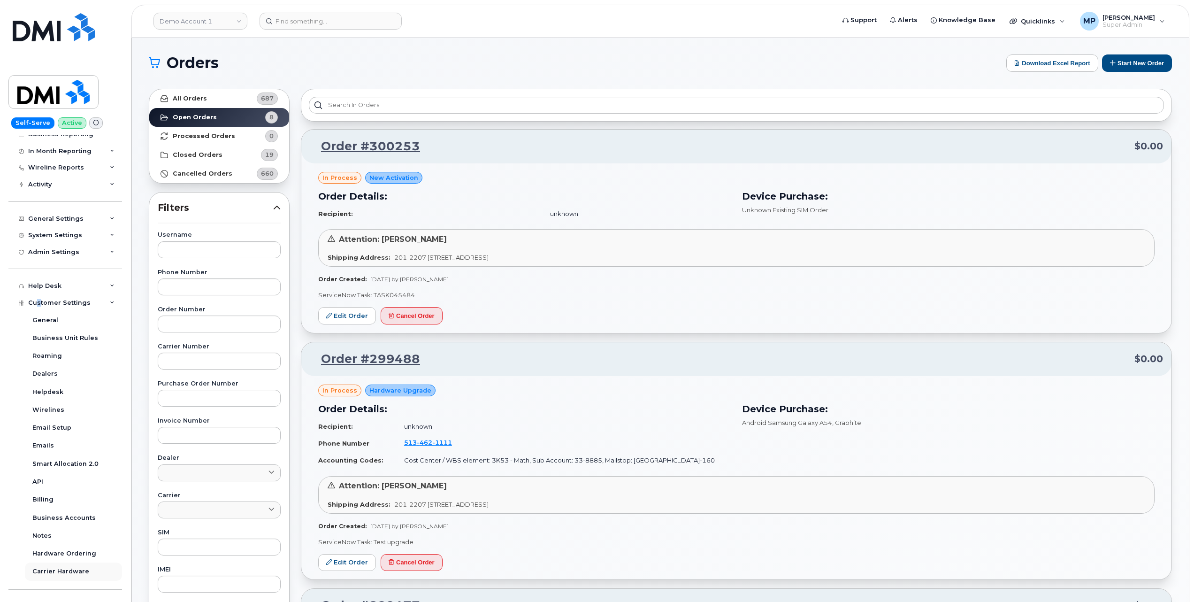
scroll to position [121, 0]
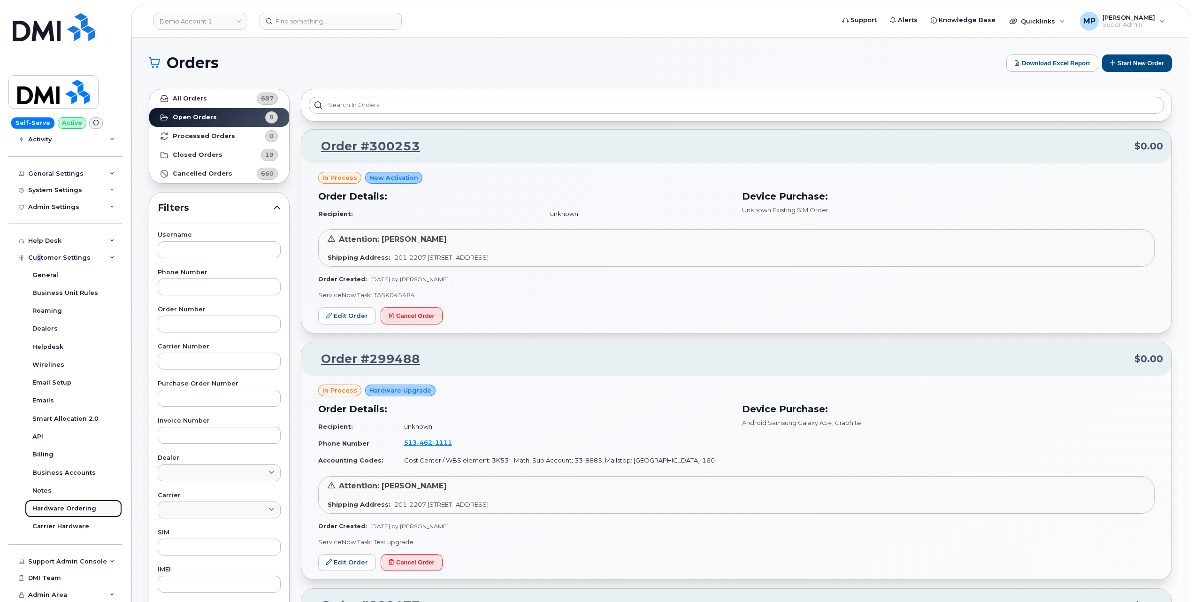
click at [51, 504] on div "Hardware Ordering" at bounding box center [64, 508] width 64 height 8
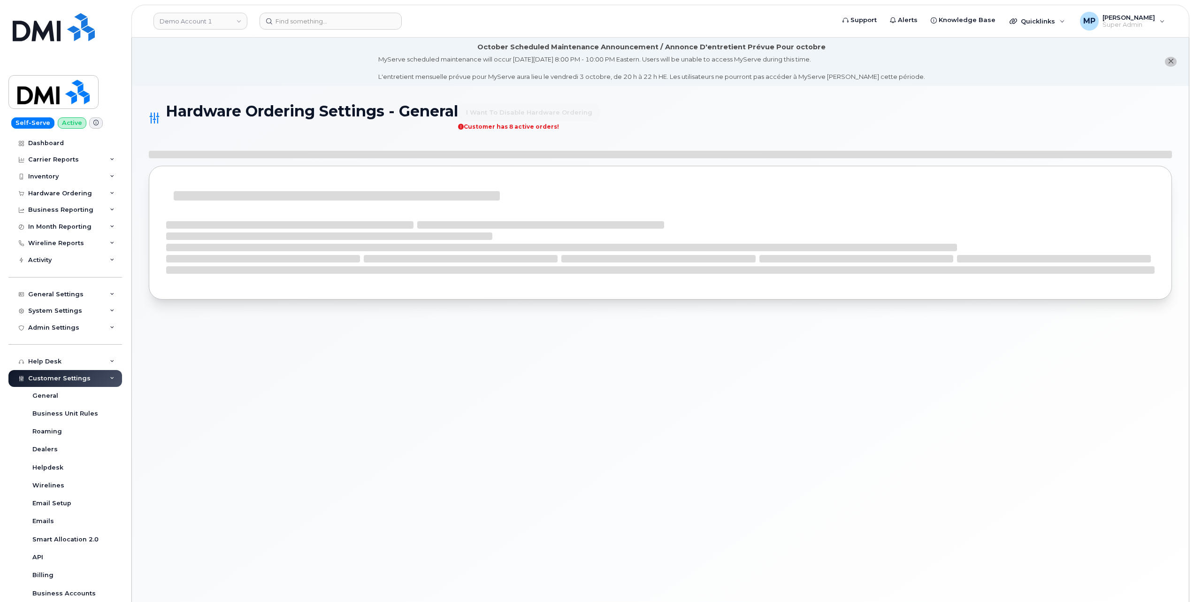
select select "admins"
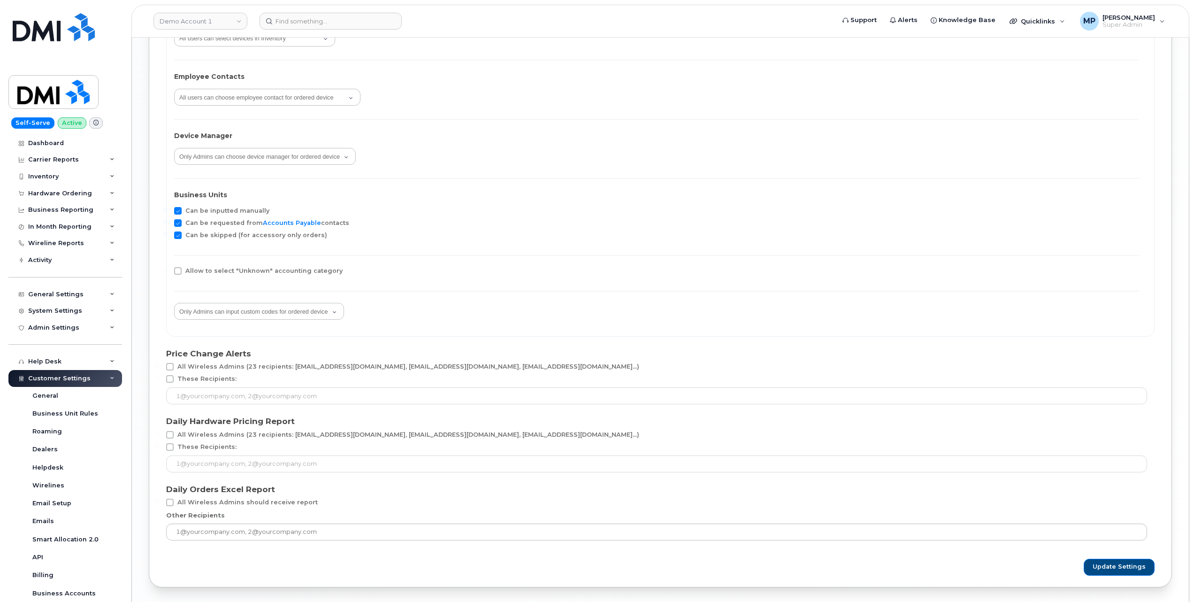
scroll to position [1658, 0]
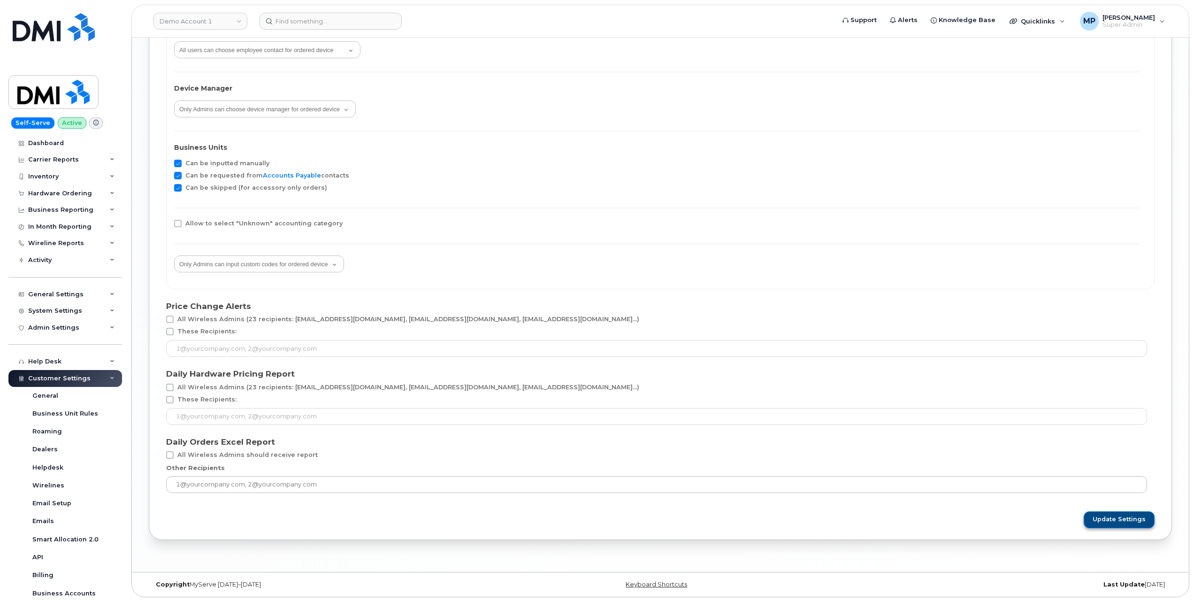
click at [1117, 520] on span "Update Settings" at bounding box center [1119, 519] width 53 height 8
click at [302, 263] on select "All users can input custom codes for ordered device Only Admins can input custo…" at bounding box center [259, 263] width 170 height 17
click at [175, 255] on select "All users can input custom codes for ordered device Only Admins can input custo…" at bounding box center [259, 263] width 170 height 17
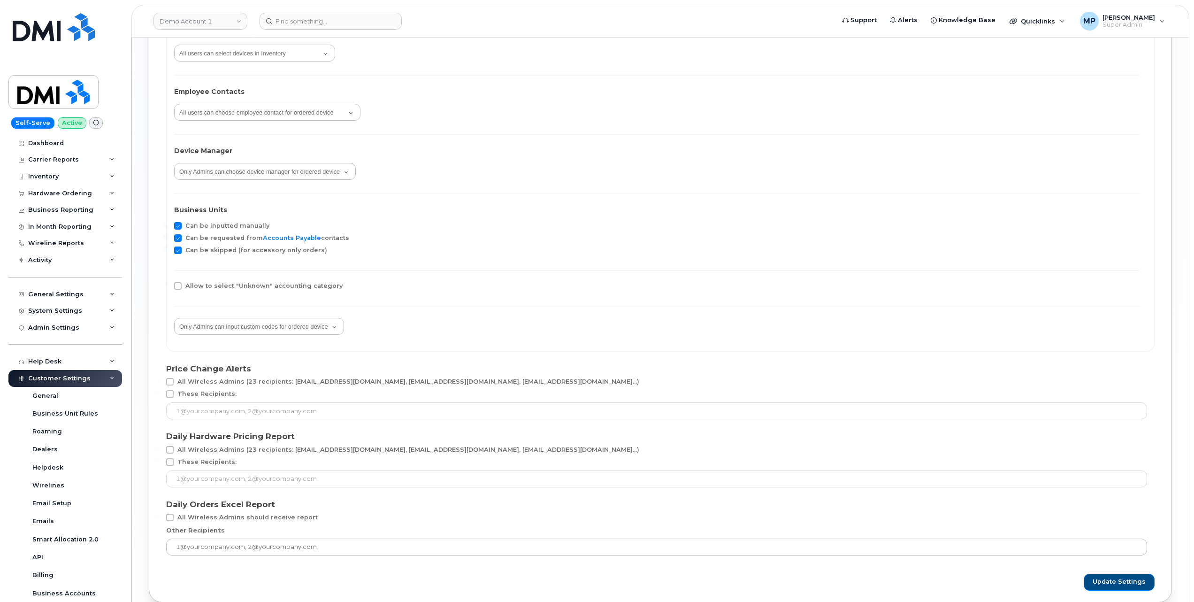
click at [180, 223] on span at bounding box center [178, 226] width 8 height 8
click at [168, 223] on input "Can be inputted manually" at bounding box center [165, 224] width 5 height 5
checkbox input "false"
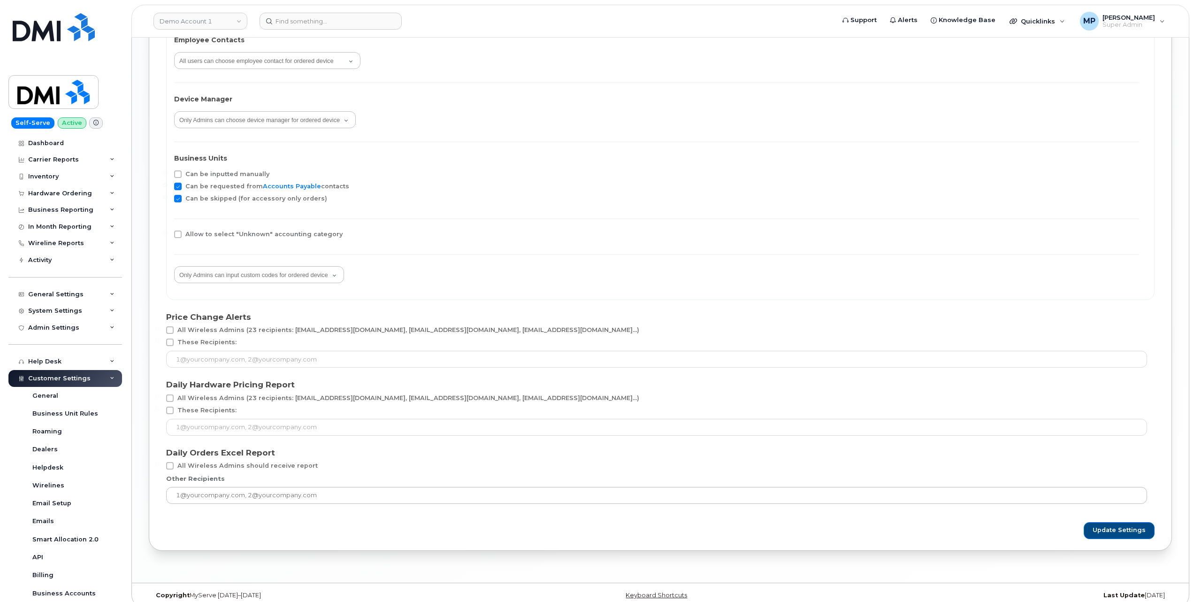
scroll to position [1658, 0]
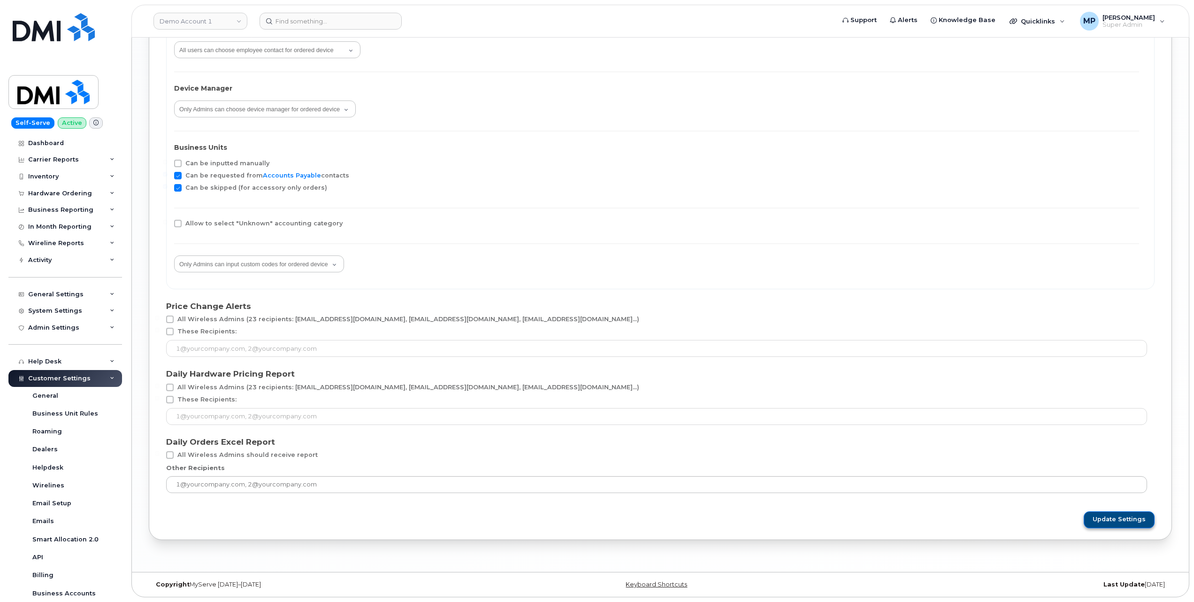
click at [1114, 521] on span "Update Settings" at bounding box center [1119, 519] width 53 height 8
drag, startPoint x: 1185, startPoint y: 12, endPoint x: 1170, endPoint y: 19, distance: 16.4
click at [1183, 12] on div "Settings updated successfully" at bounding box center [1115, 14] width 155 height 27
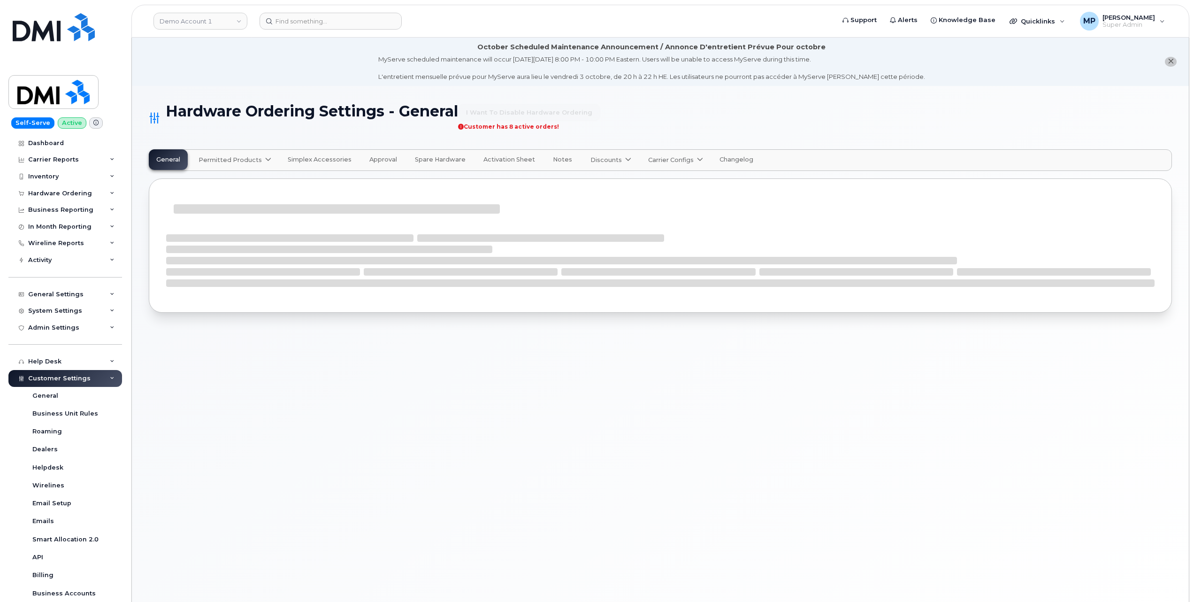
select select "admins"
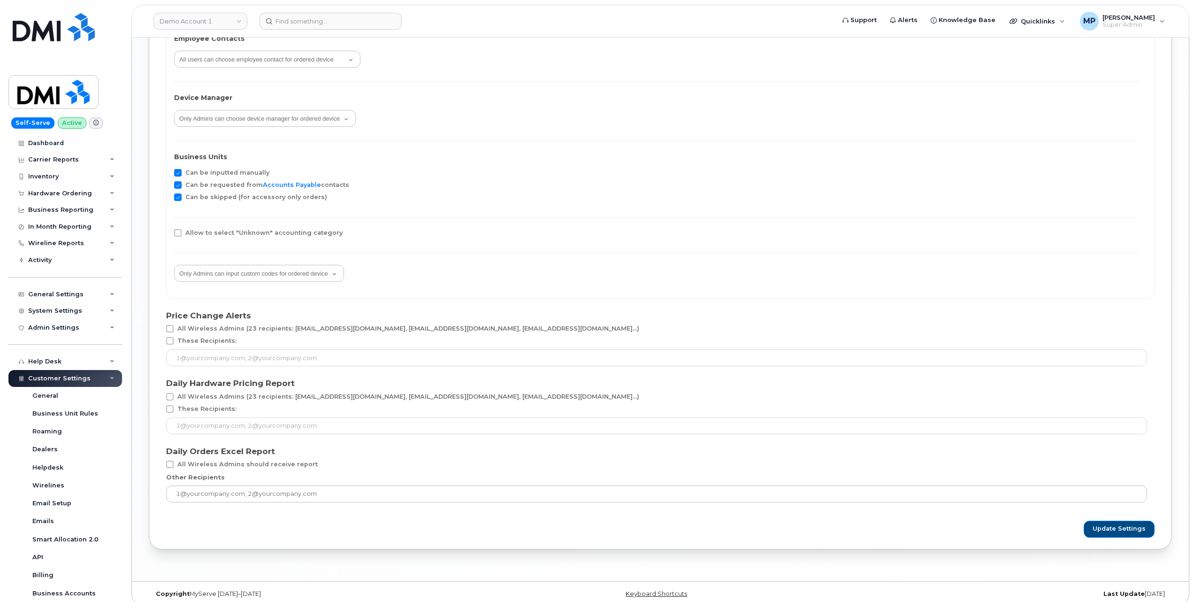
scroll to position [1658, 0]
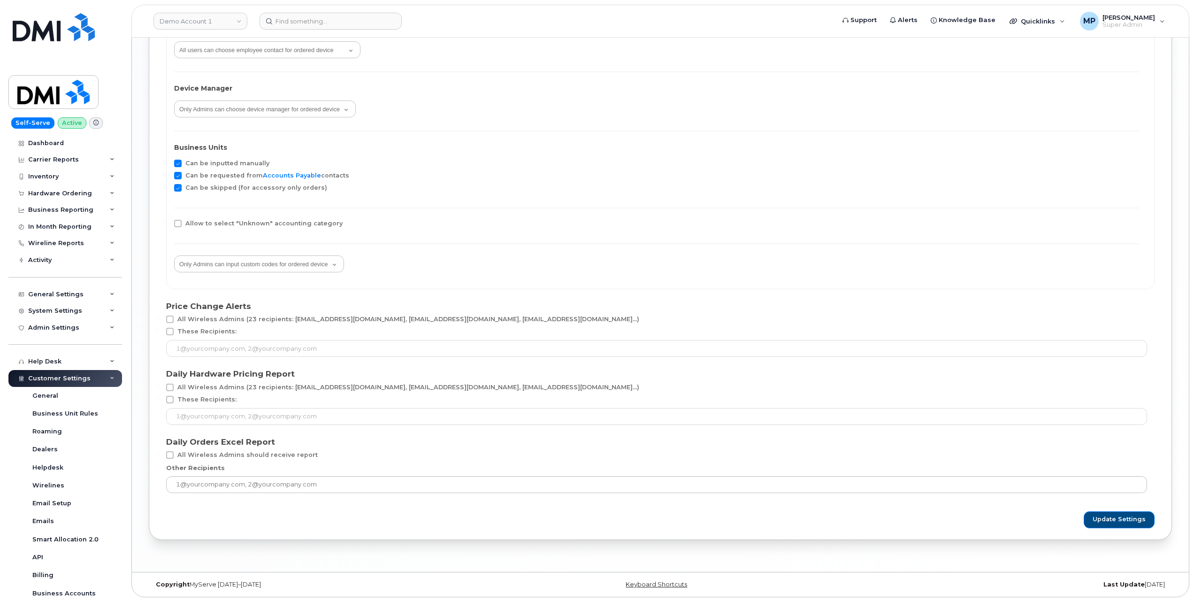
click at [177, 162] on span at bounding box center [178, 164] width 8 height 8
click at [168, 162] on input "Can be inputted manually" at bounding box center [165, 162] width 5 height 5
checkbox input "false"
click at [1116, 520] on span "Update Settings" at bounding box center [1119, 519] width 53 height 8
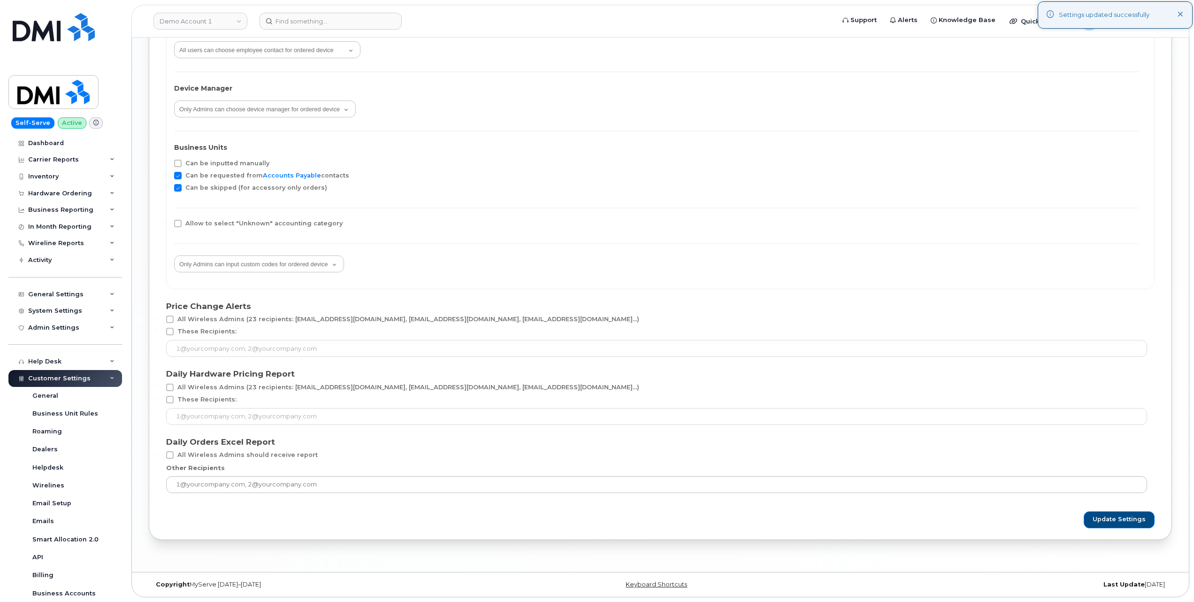
click at [1179, 14] on icon at bounding box center [1181, 15] width 6 height 6
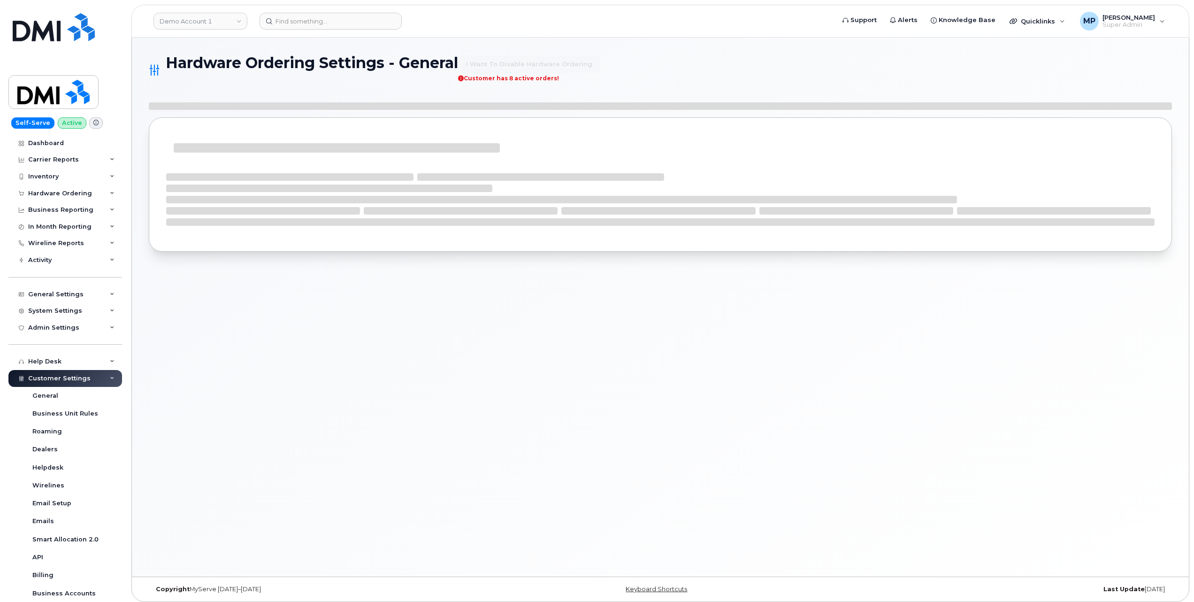
select select "admins"
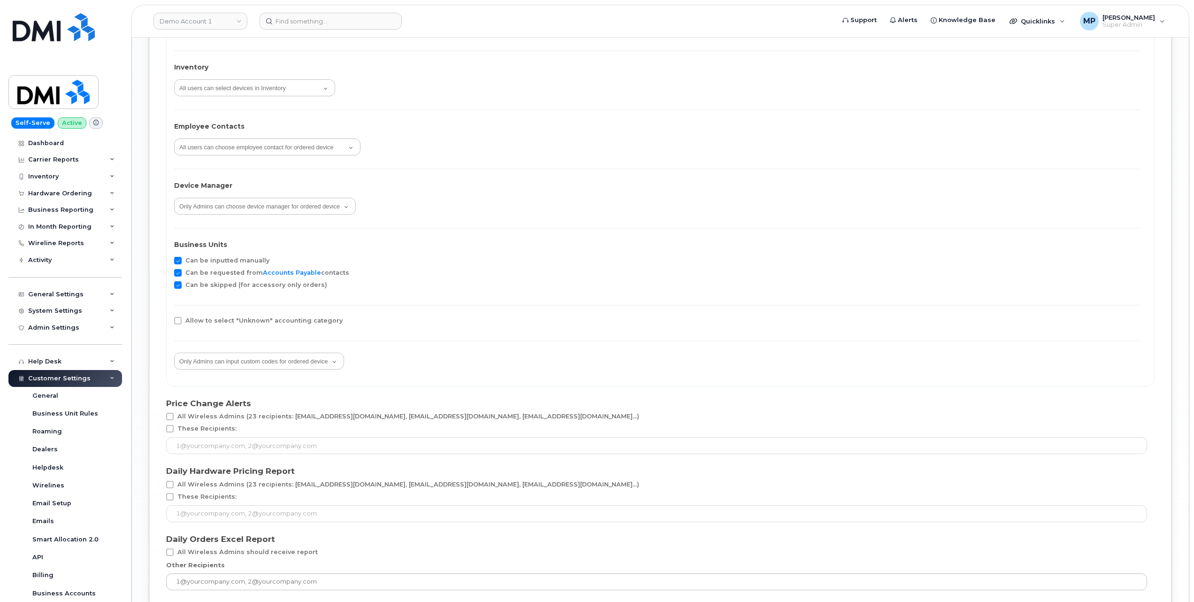
scroll to position [1564, 0]
click at [50, 310] on div "System Settings" at bounding box center [55, 311] width 54 height 8
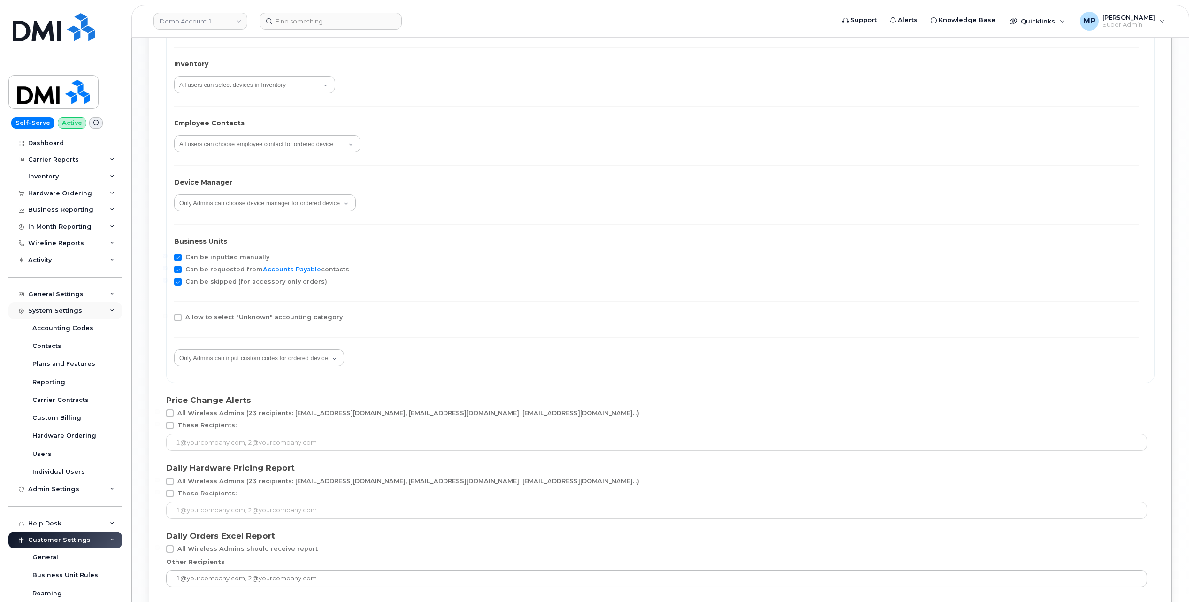
click at [50, 308] on div "System Settings" at bounding box center [55, 311] width 54 height 8
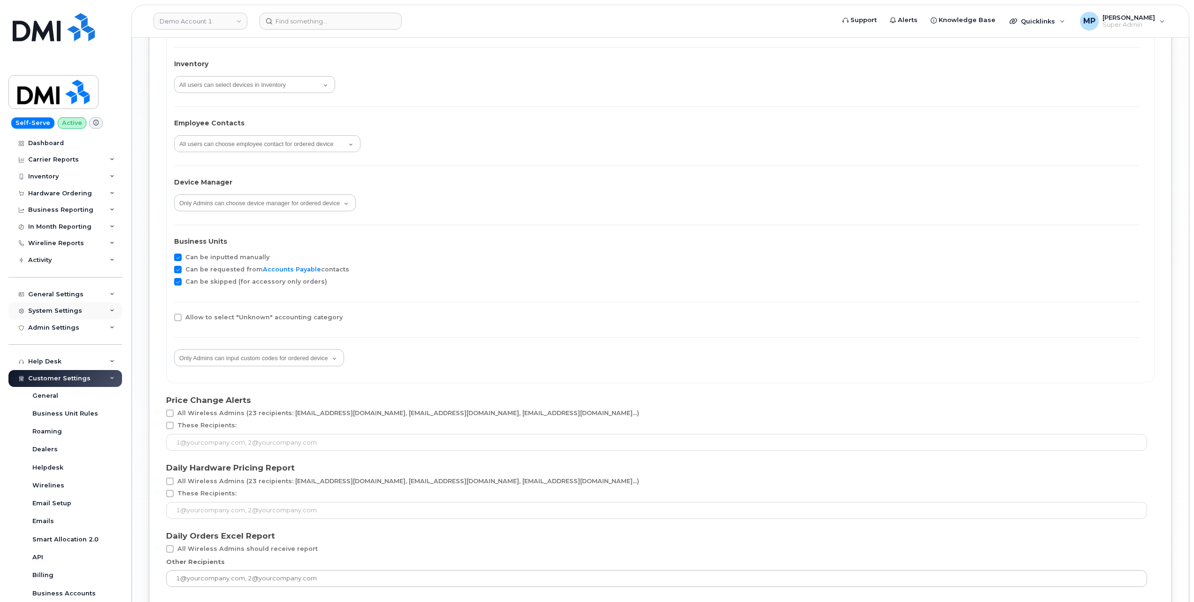
click at [49, 307] on div "System Settings" at bounding box center [65, 310] width 114 height 17
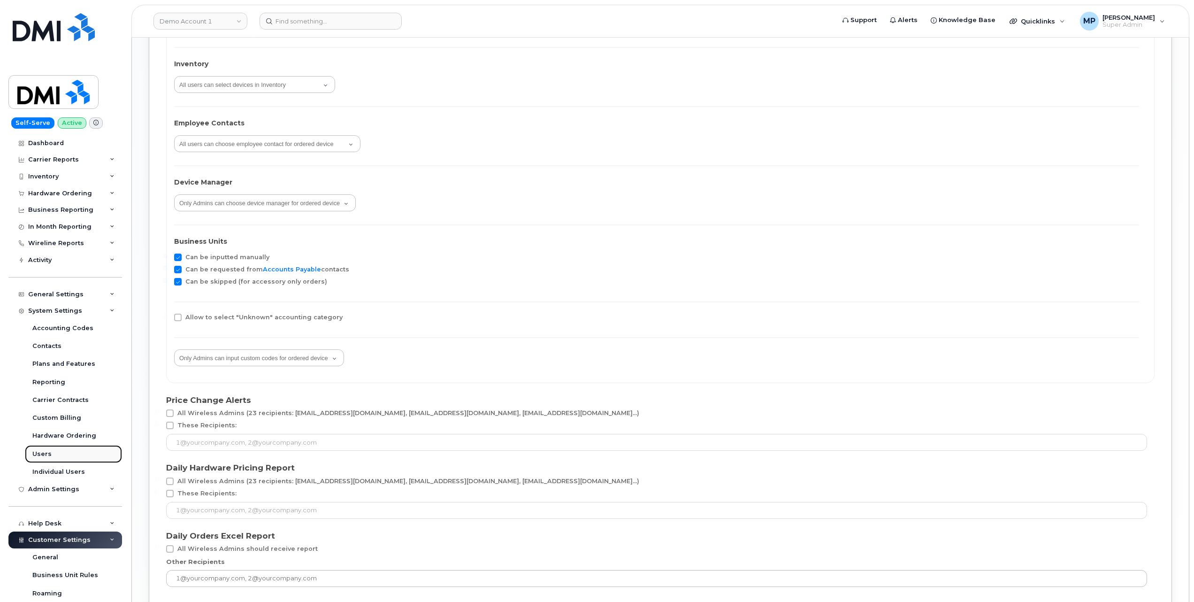
drag, startPoint x: 51, startPoint y: 455, endPoint x: 54, endPoint y: 451, distance: 4.8
click at [51, 455] on link "Users" at bounding box center [73, 454] width 97 height 18
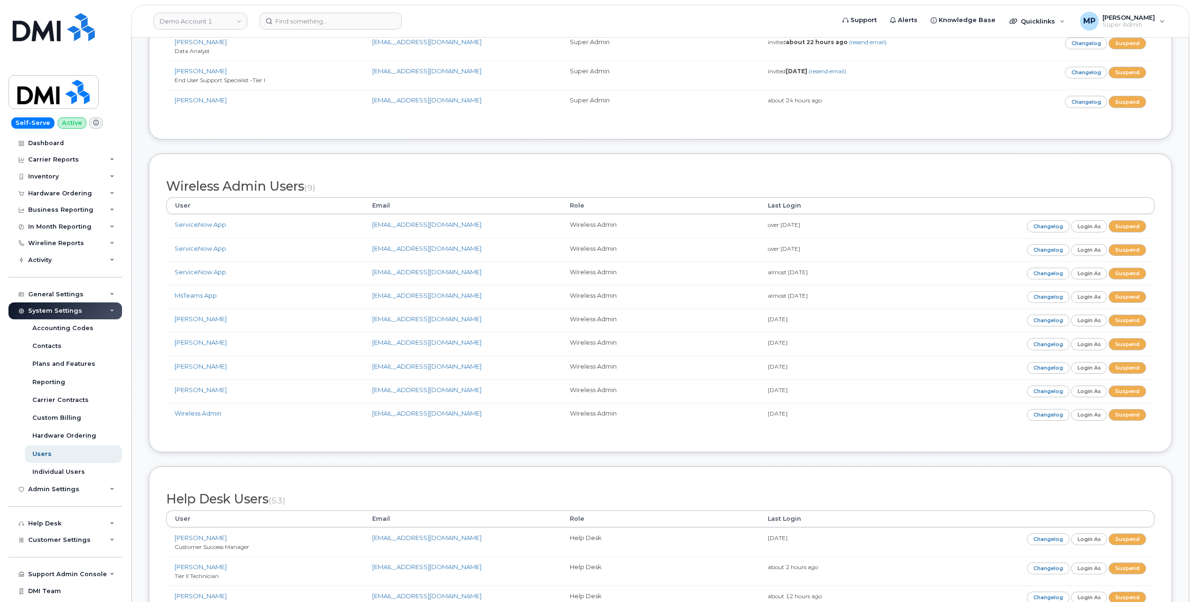
scroll to position [2128, 0]
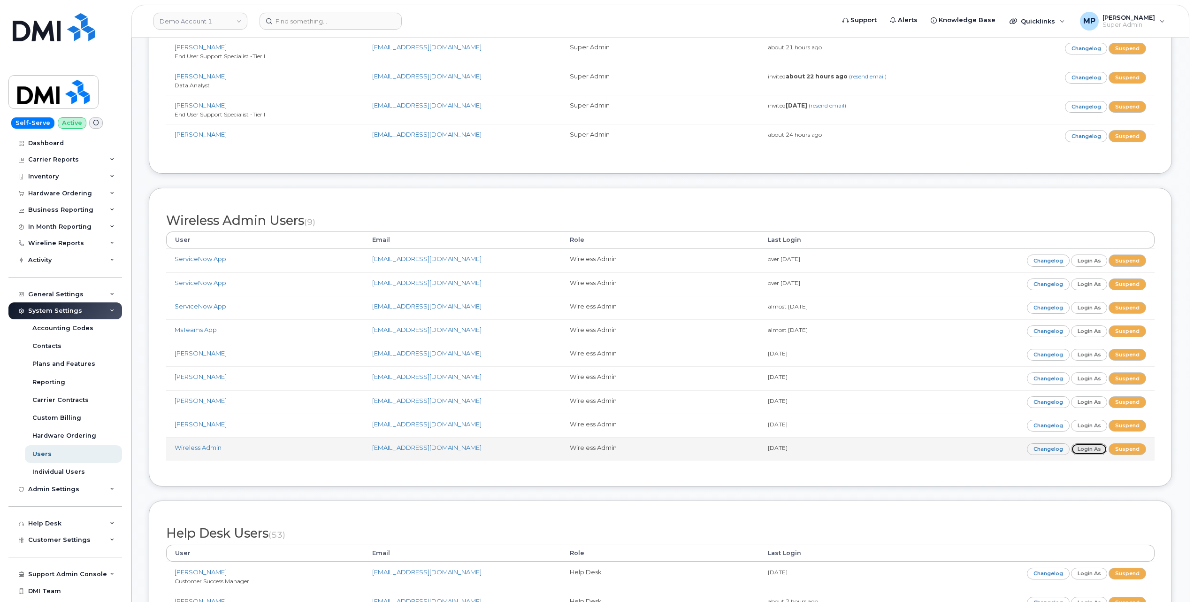
click at [1093, 455] on link "Login as" at bounding box center [1089, 449] width 37 height 12
